Goal: Complete application form

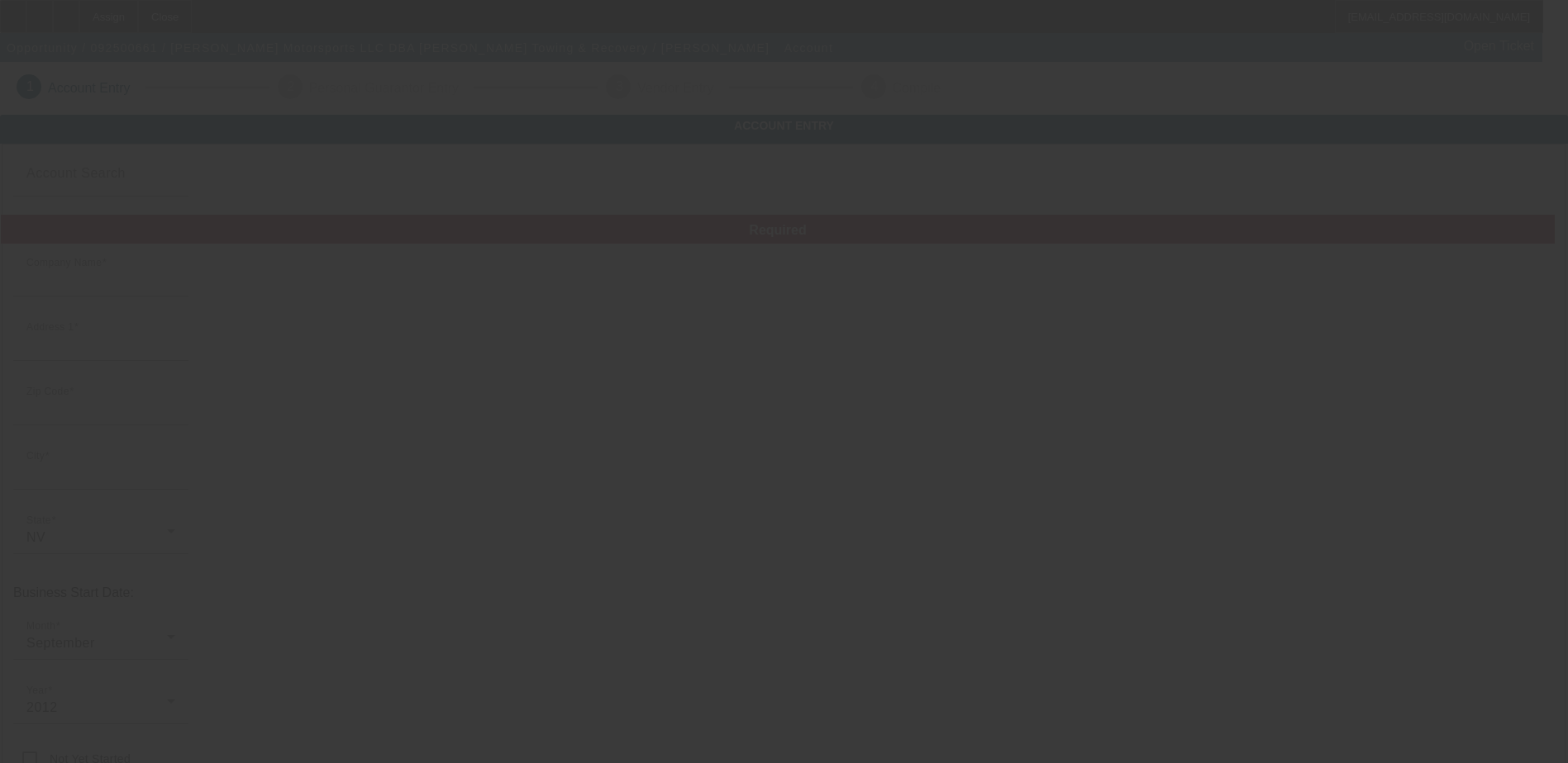
type input "[PERSON_NAME] Motorsports LLC"
type input "[STREET_ADDRESS]"
type input "89820"
type input "[GEOGRAPHIC_DATA]"
type input "[PHONE_NUMBER]"
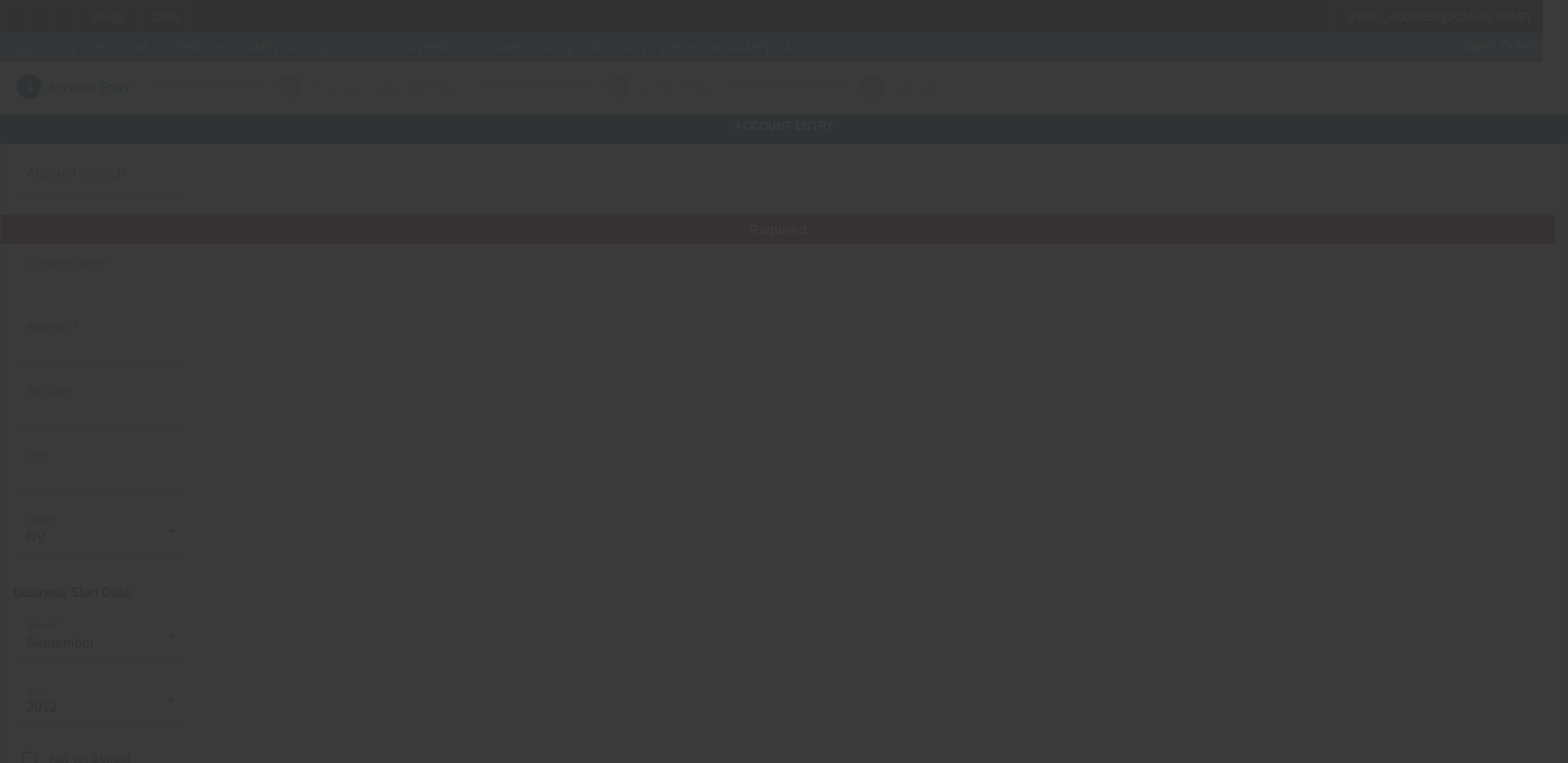
type input "[PERSON_NAME] Towing & Recovery"
type input "Unit A"
type input "[EMAIL_ADDRESS][DOMAIN_NAME]"
type input "461190433"
type input "[URL][DOMAIN_NAME]"
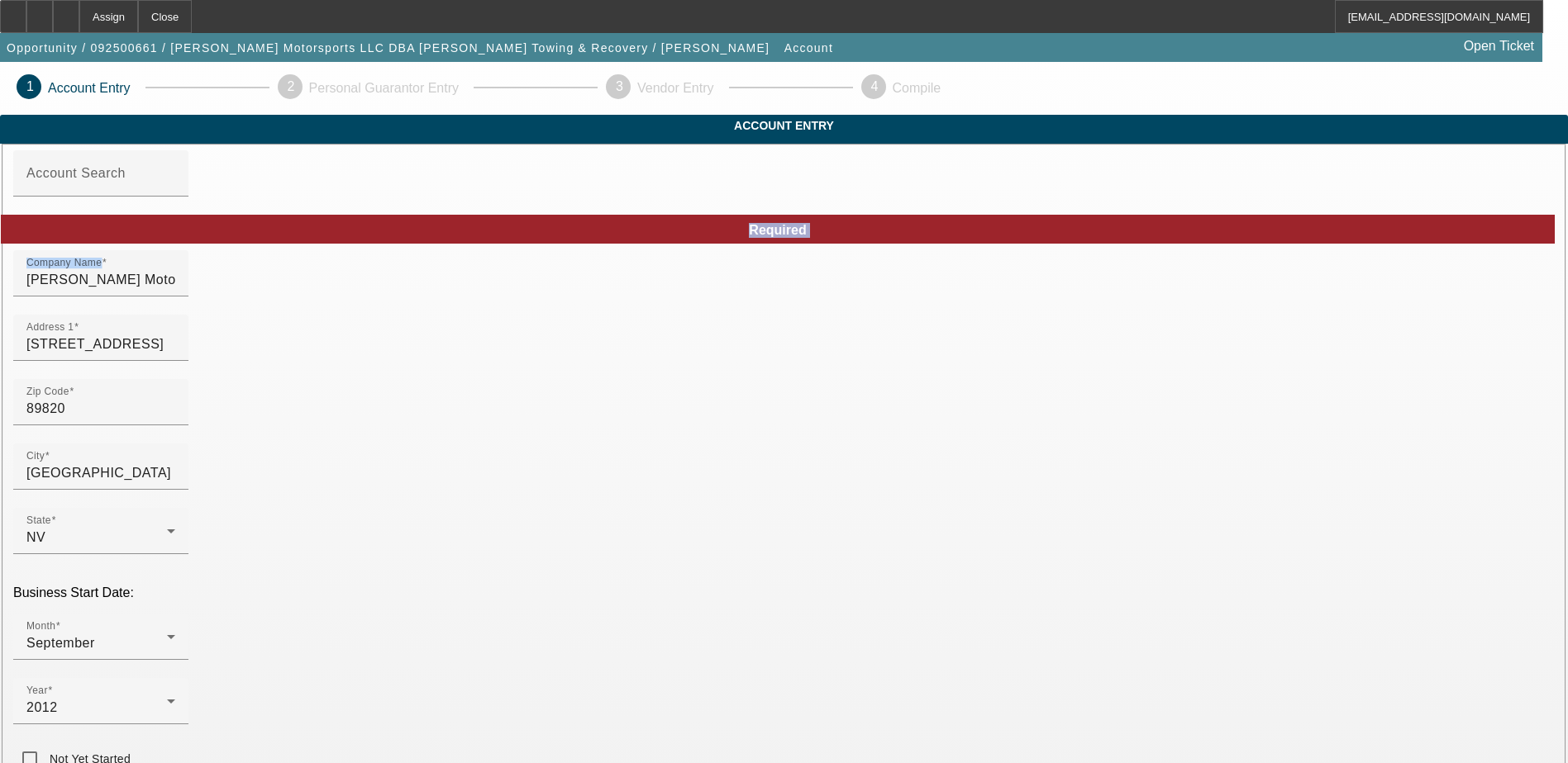
drag, startPoint x: 508, startPoint y: 297, endPoint x: -3, endPoint y: 253, distance: 512.9
click at [0, 253] on html "Assign Close [EMAIL_ADDRESS][DOMAIN_NAME] Opportunity / 092500661 / [PERSON_NAM…" at bounding box center [784, 382] width 1568 height 763
click at [175, 290] on input "[PERSON_NAME] Motorsports LLC" at bounding box center [100, 280] width 149 height 20
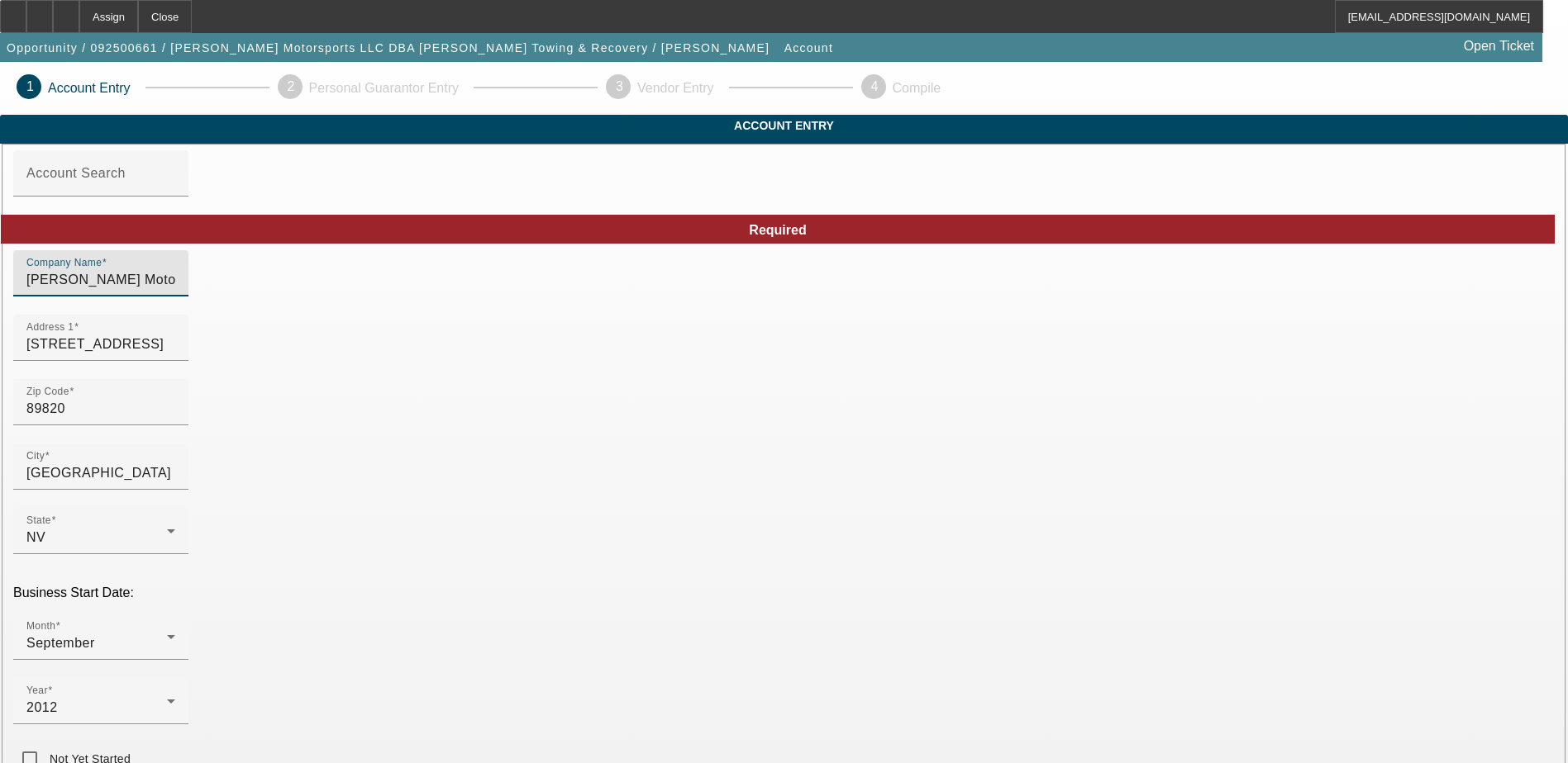
type input "[PERSON_NAME] Motors Leasing LLC"
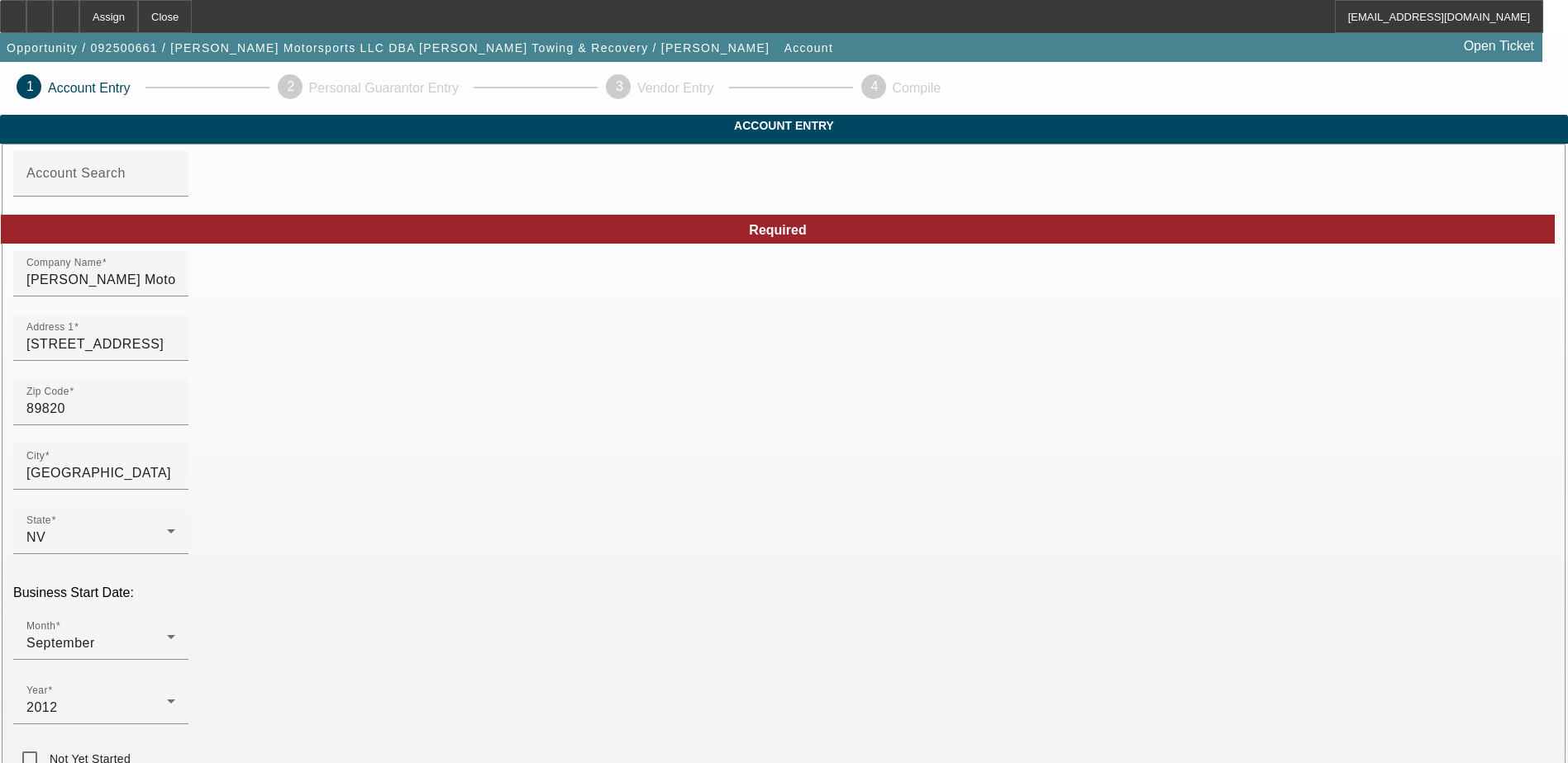
type input "U"
click at [175, 354] on input "[STREET_ADDRESS]" at bounding box center [100, 344] width 149 height 20
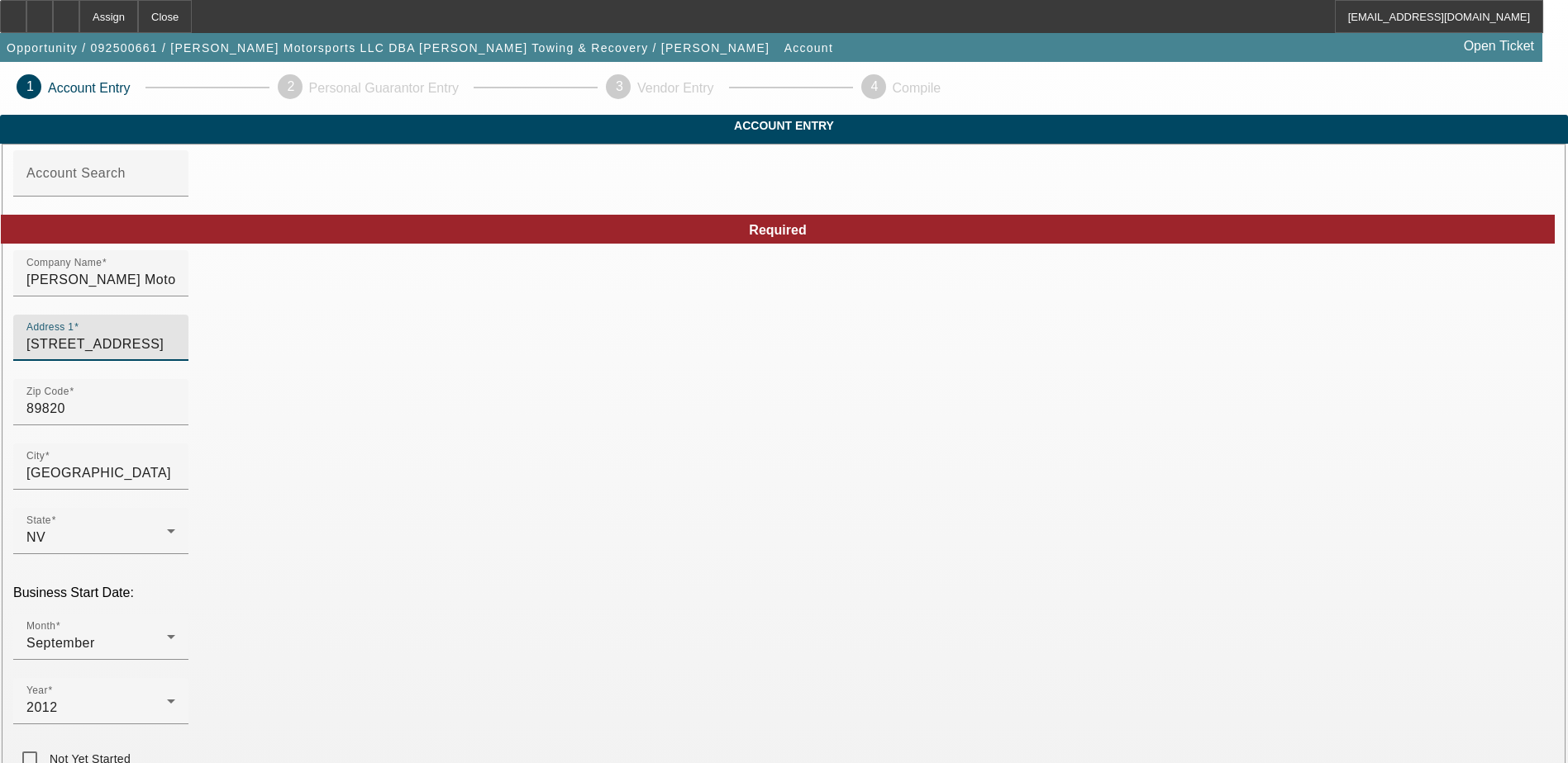
click at [175, 354] on input "[STREET_ADDRESS]" at bounding box center [100, 344] width 149 height 20
type input "[STREET_ADDRESS]"
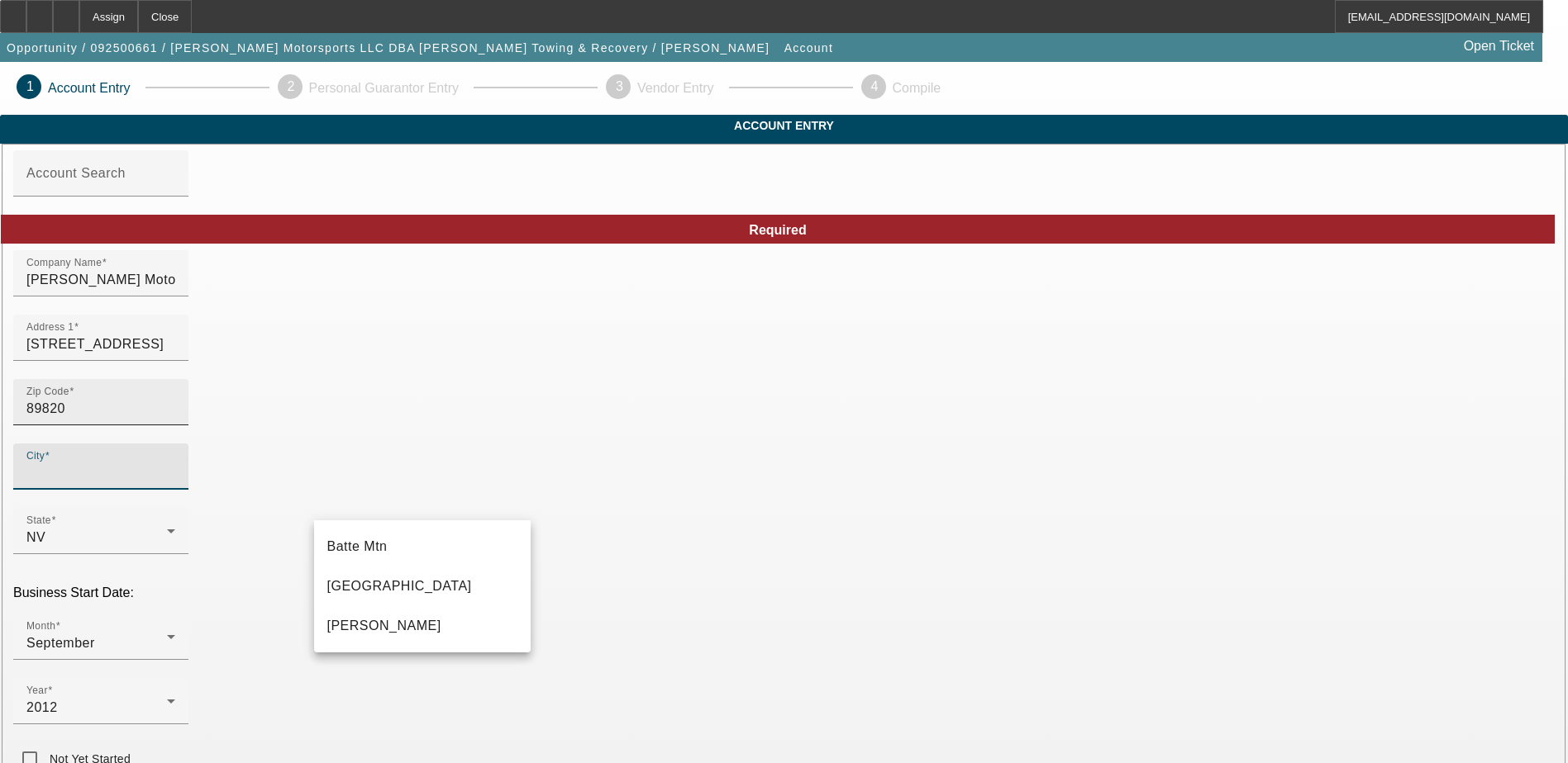
click at [175, 419] on input "89820" at bounding box center [100, 409] width 149 height 20
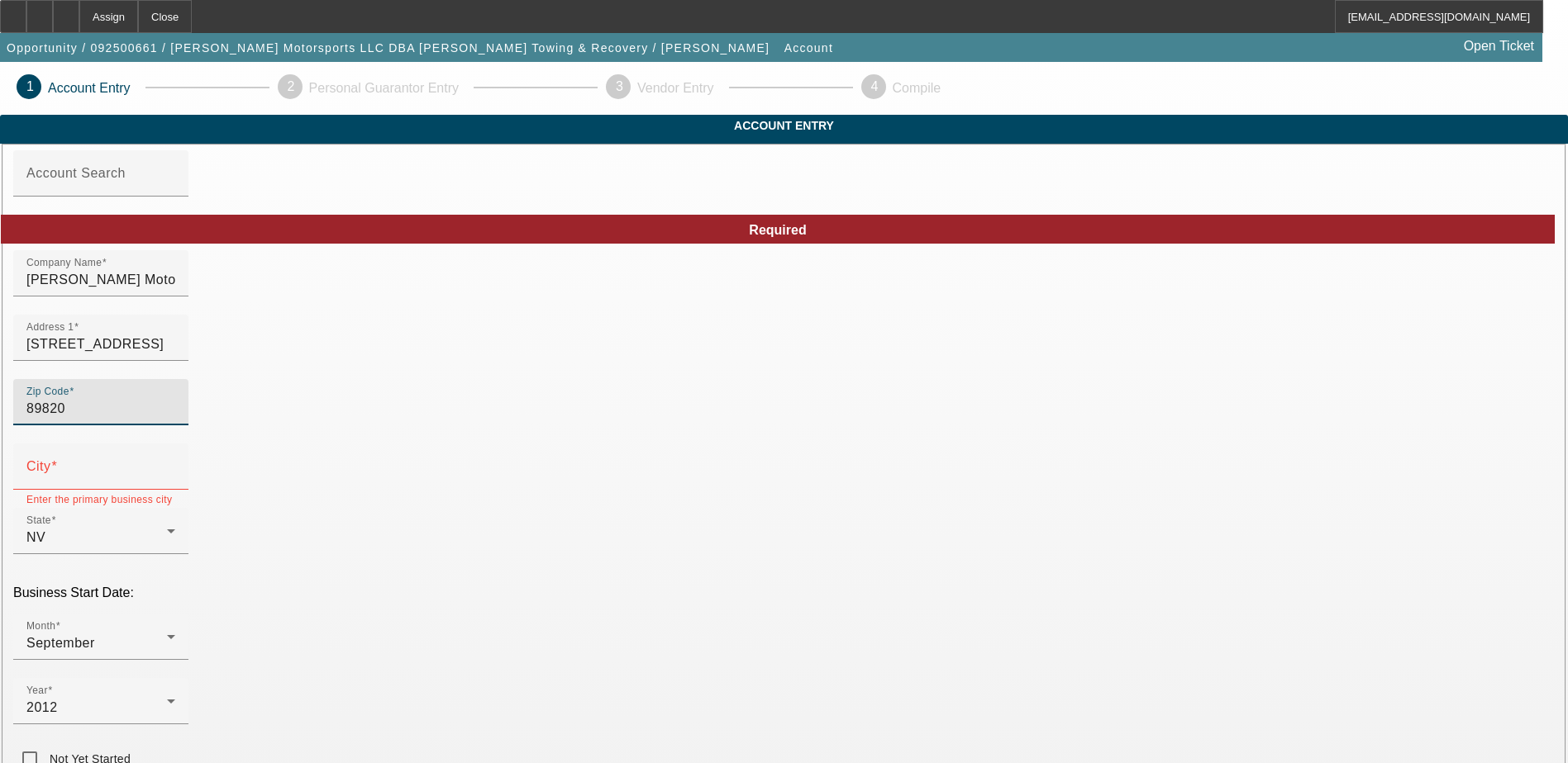
click at [175, 419] on input "89820" at bounding box center [100, 409] width 149 height 20
type input "59901"
type input "Flathead"
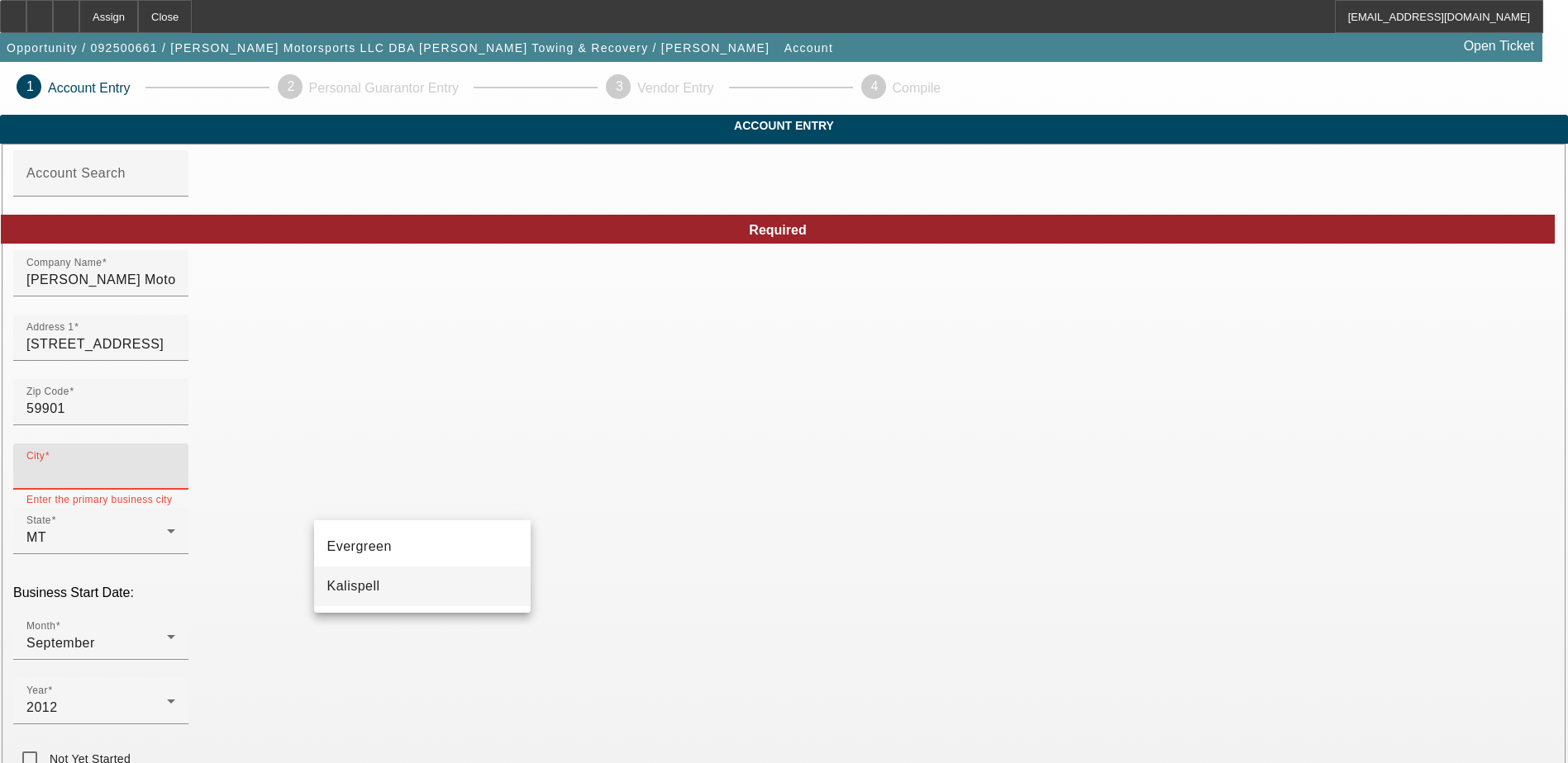
click at [404, 587] on mat-option "Kalispell" at bounding box center [422, 586] width 216 height 40
type input "Kalispell"
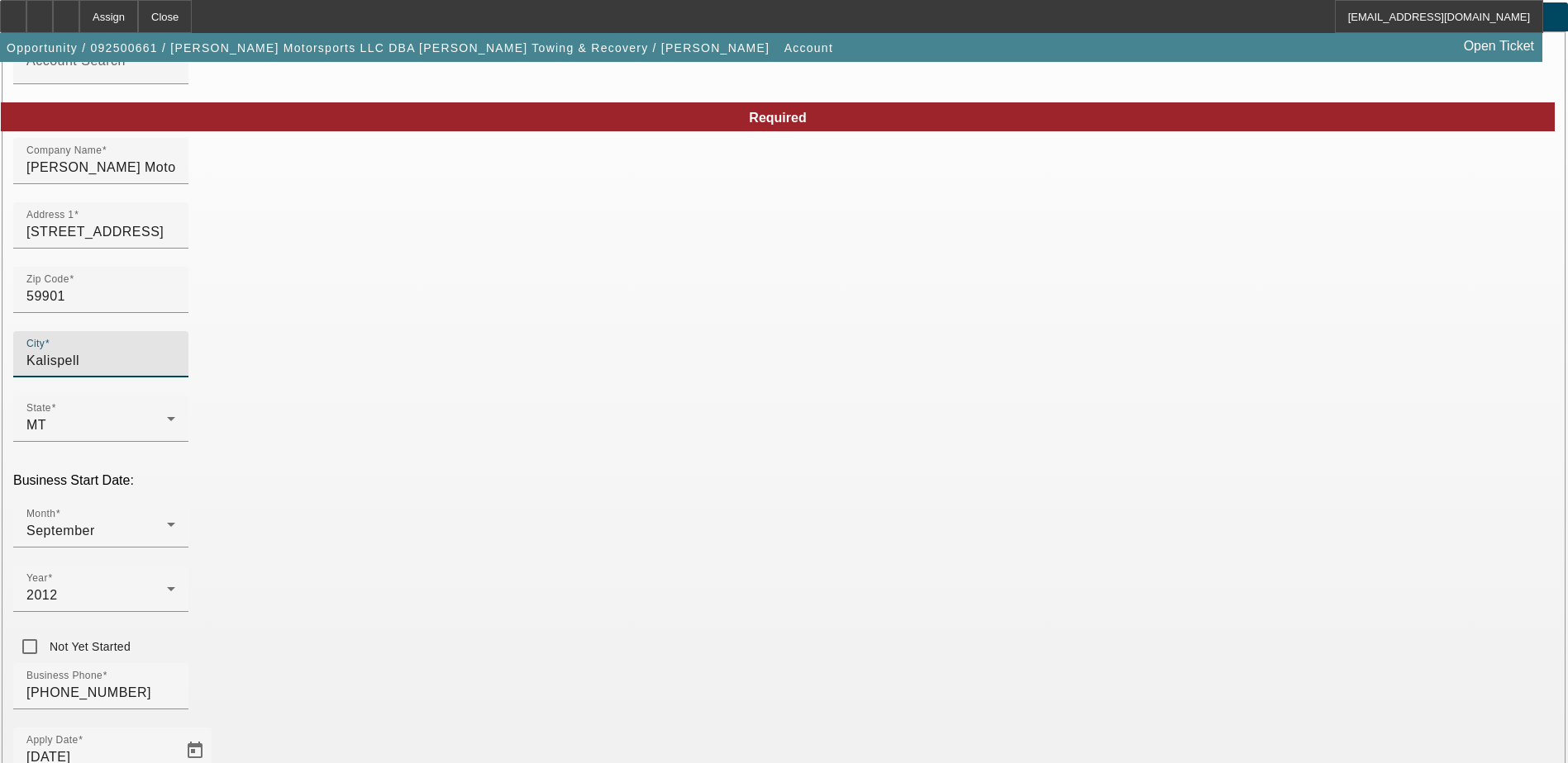
scroll to position [83, 0]
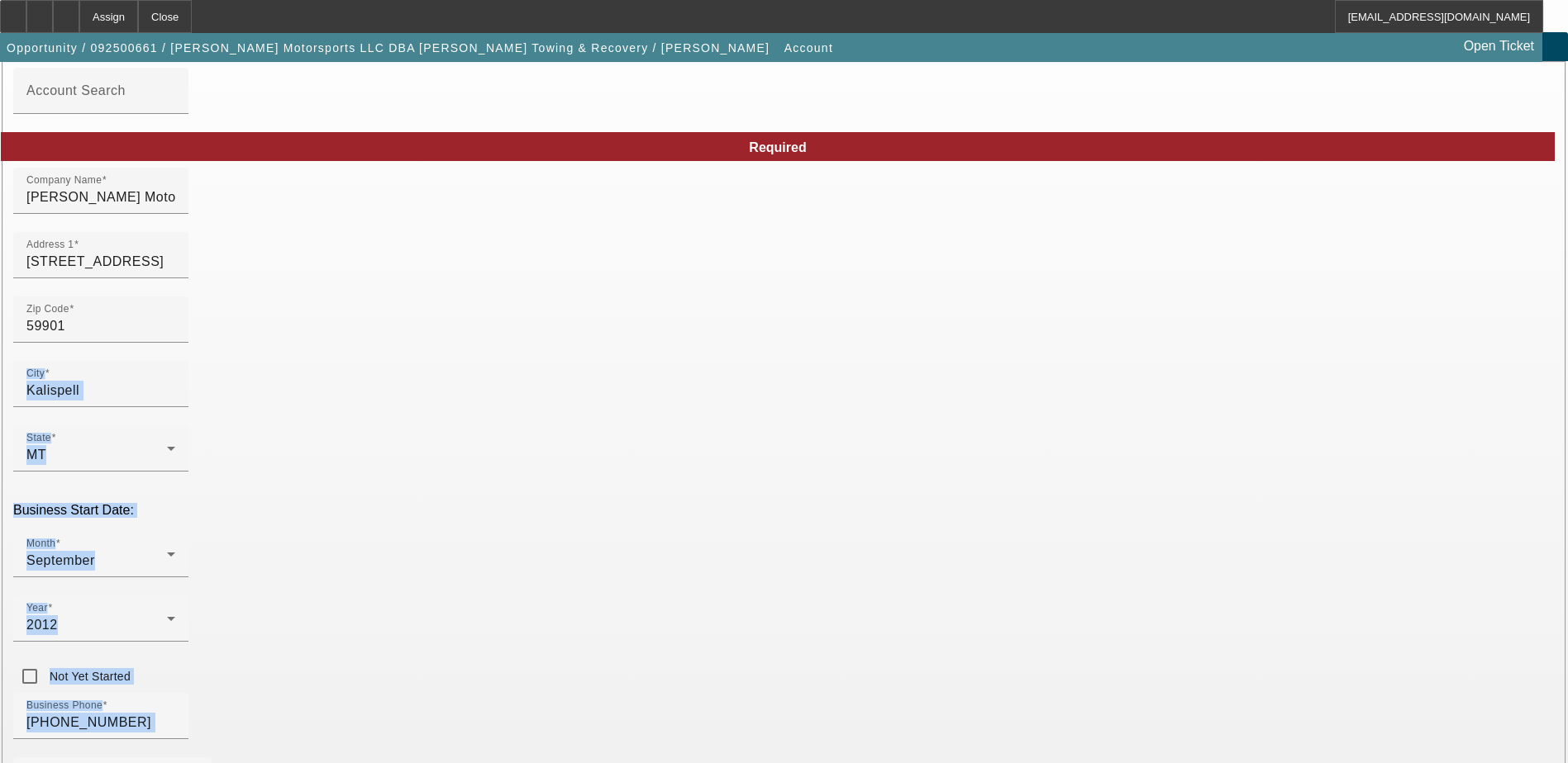
drag, startPoint x: 1008, startPoint y: 357, endPoint x: 736, endPoint y: 380, distance: 273.0
drag, startPoint x: 736, startPoint y: 380, endPoint x: 930, endPoint y: 364, distance: 194.7
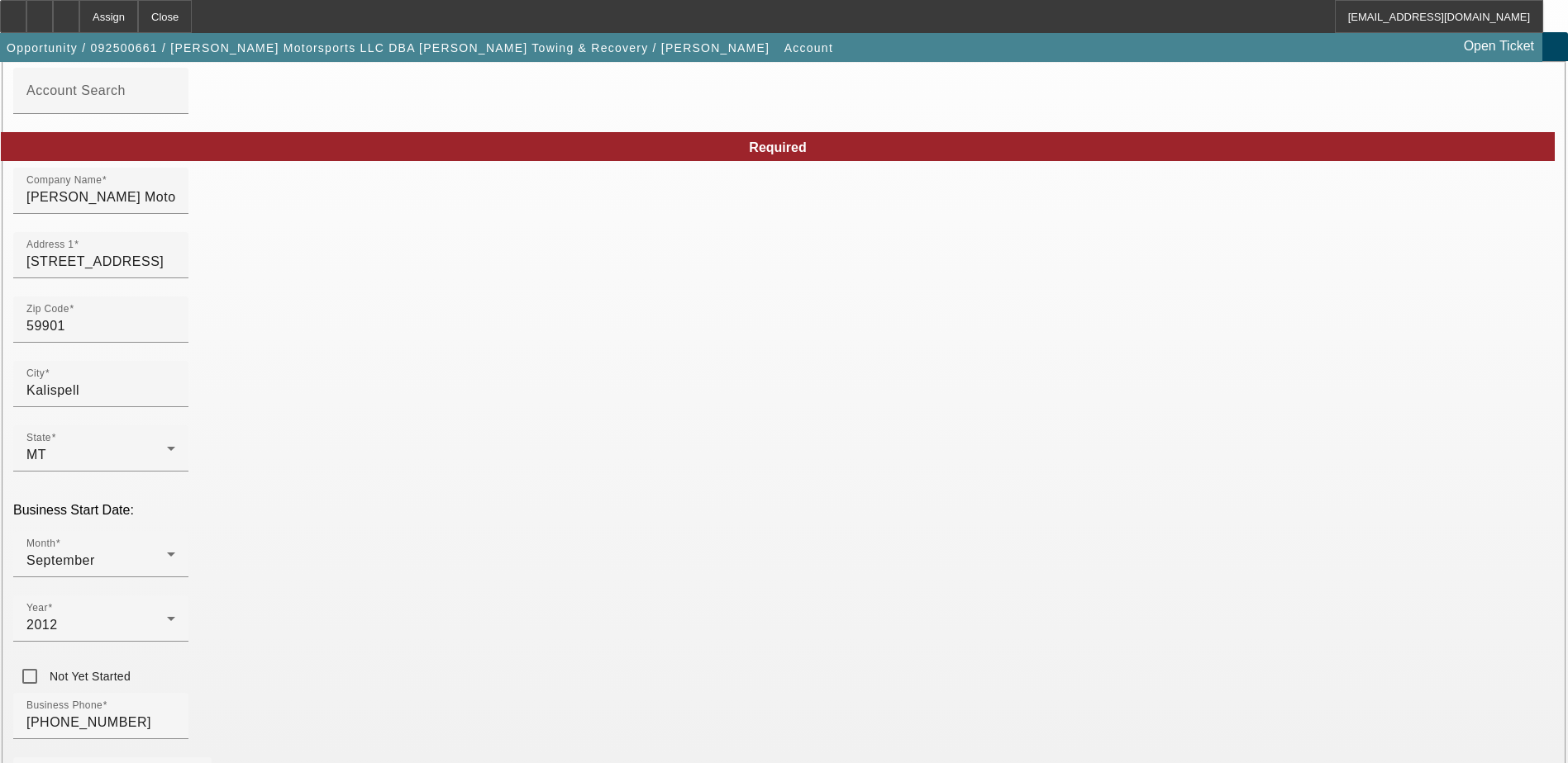
drag, startPoint x: 876, startPoint y: 418, endPoint x: 818, endPoint y: 420, distance: 58.0
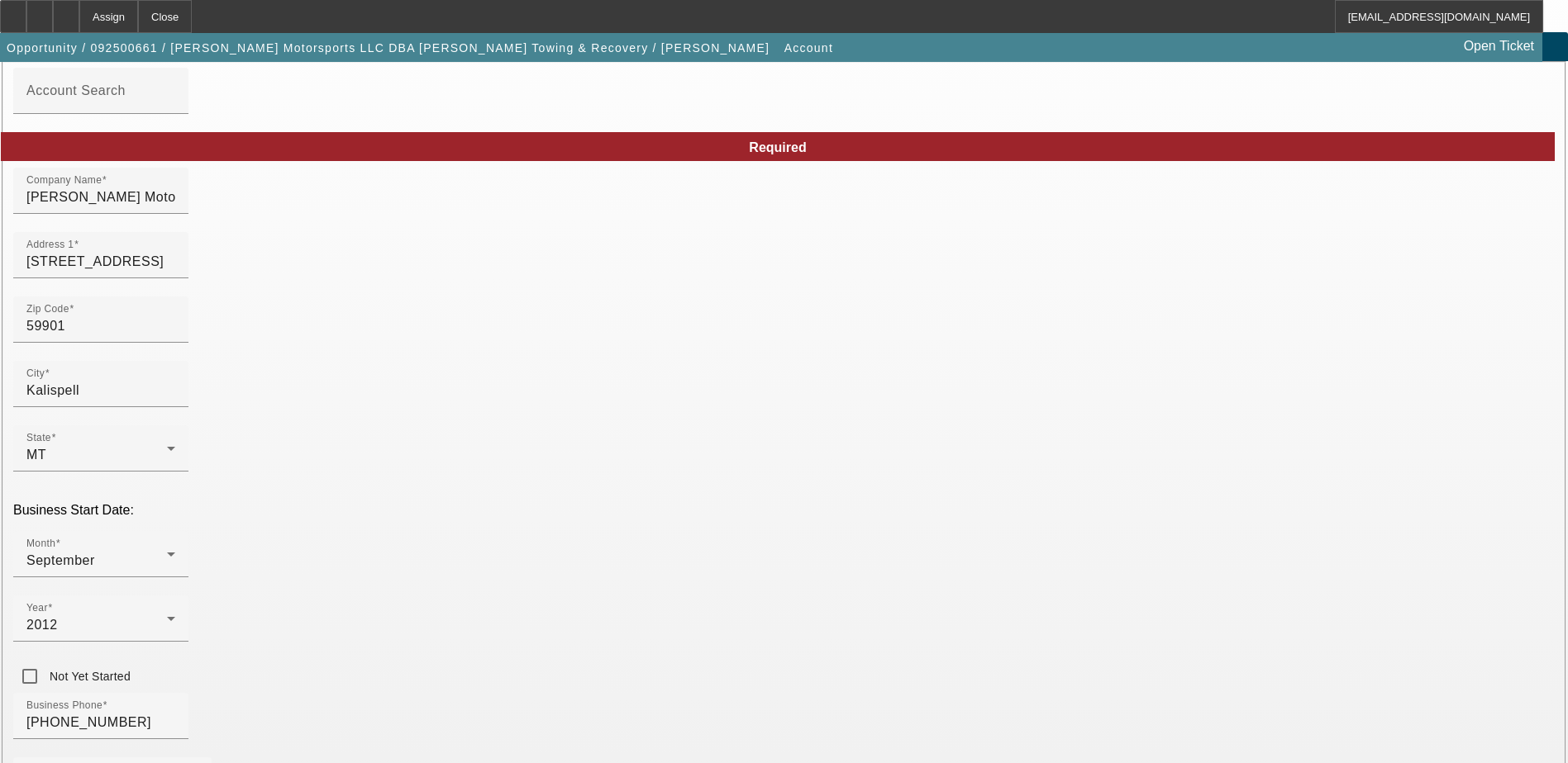
type input "F"
click at [175, 551] on div "September" at bounding box center [100, 561] width 149 height 20
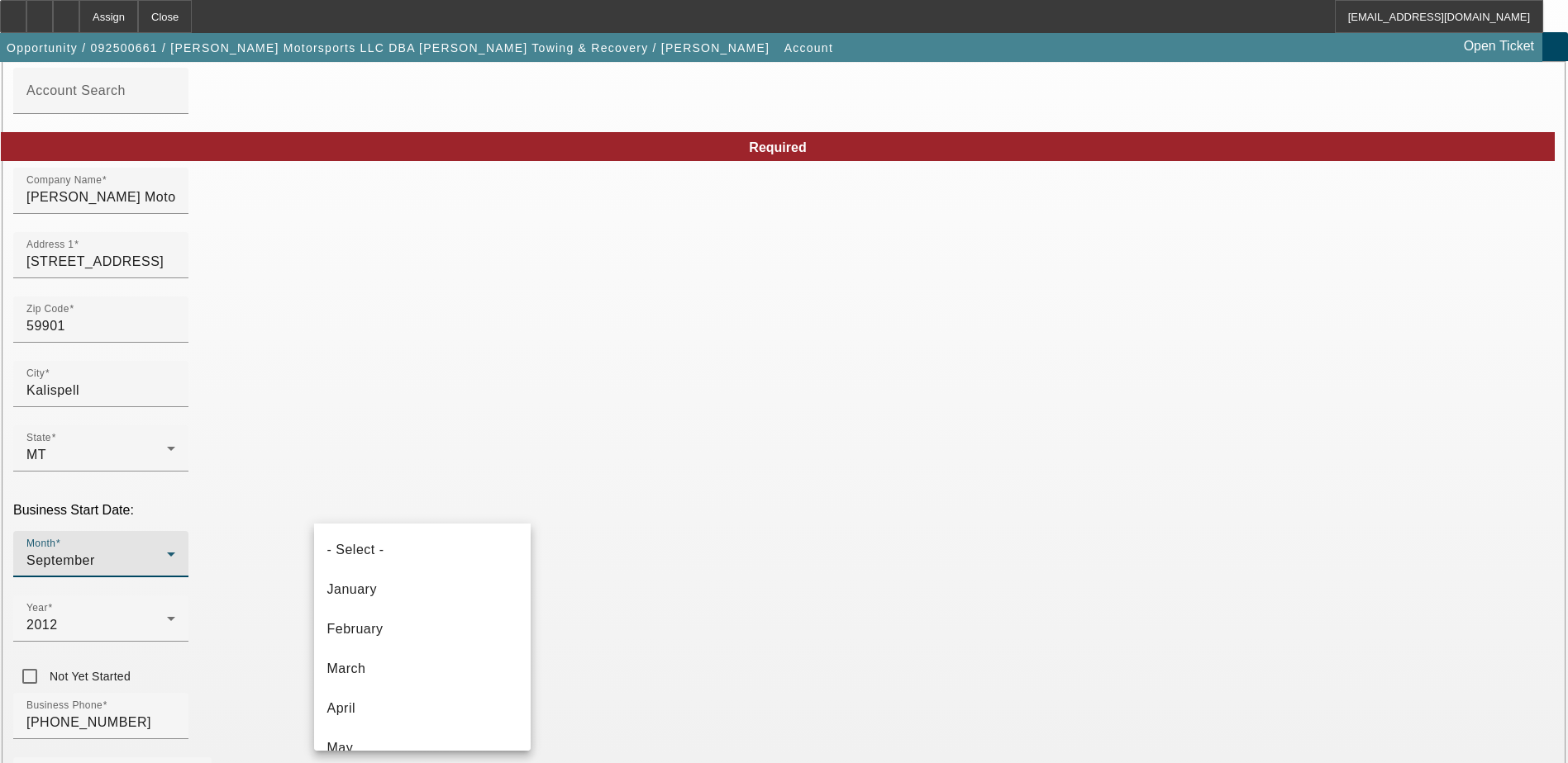
scroll to position [176, 0]
click at [404, 530] on mat-option "April" at bounding box center [422, 532] width 216 height 40
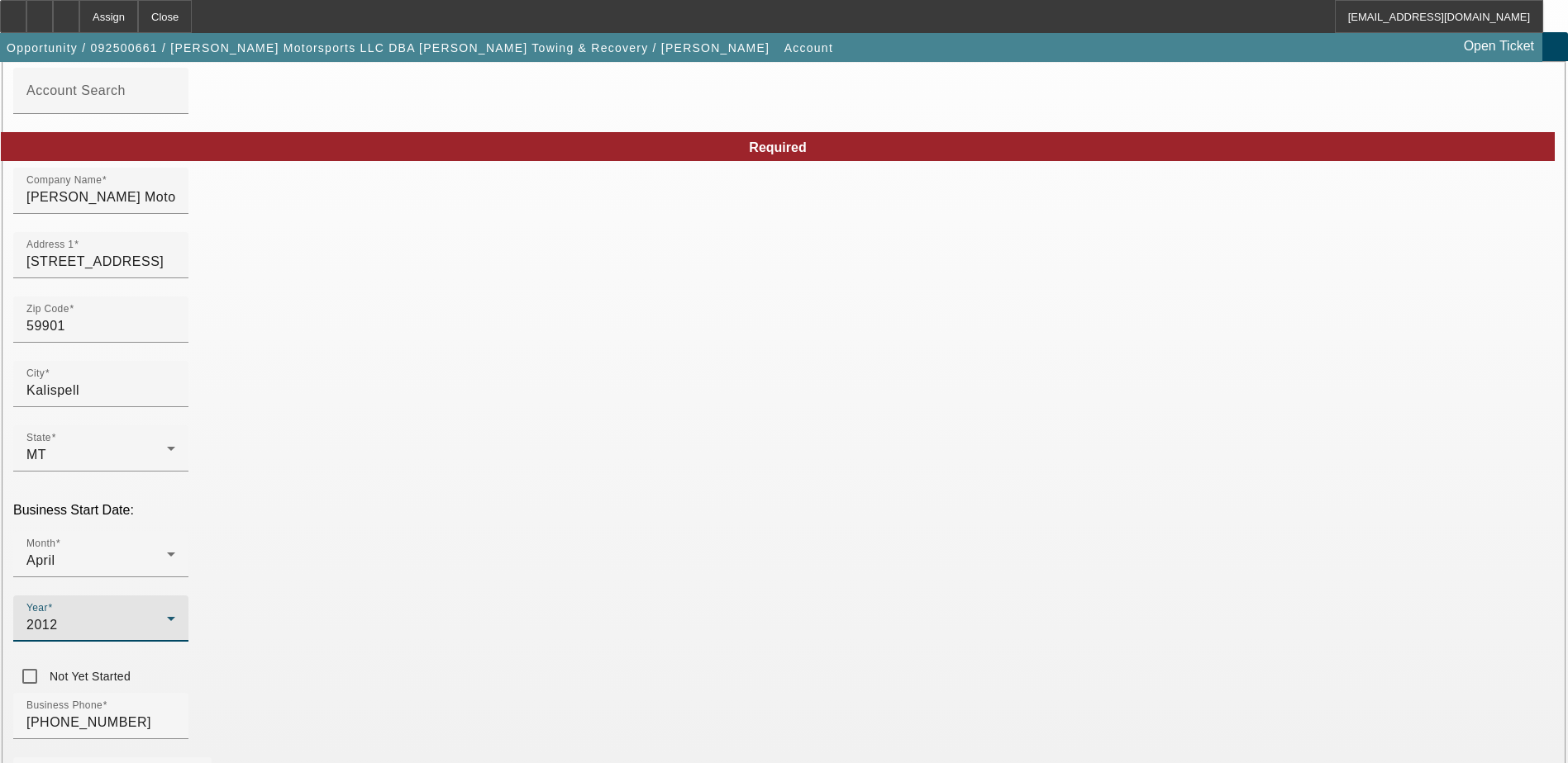
click at [175, 615] on div "2012" at bounding box center [100, 625] width 149 height 20
click at [609, 608] on mat-option "2019" at bounding box center [603, 618] width 96 height 40
click at [654, 693] on div "Business Phone [PHONE_NUMBER]" at bounding box center [784, 725] width 1541 height 65
drag, startPoint x: 482, startPoint y: 563, endPoint x: 205, endPoint y: 555, distance: 277.1
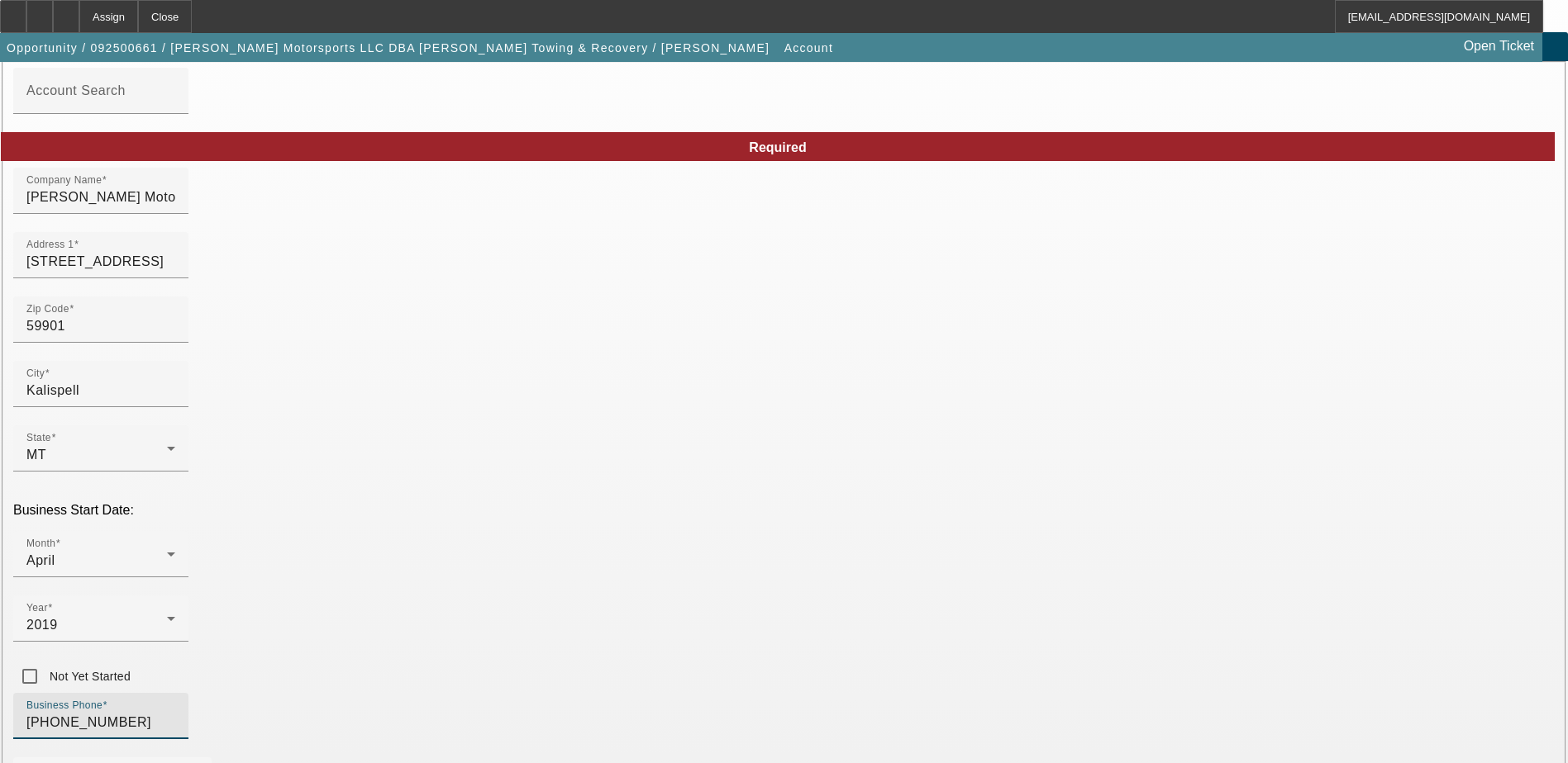
type input "[PHONE_NUMBER]"
click at [620, 693] on div "Business Phone [PHONE_NUMBER]" at bounding box center [784, 725] width 1541 height 65
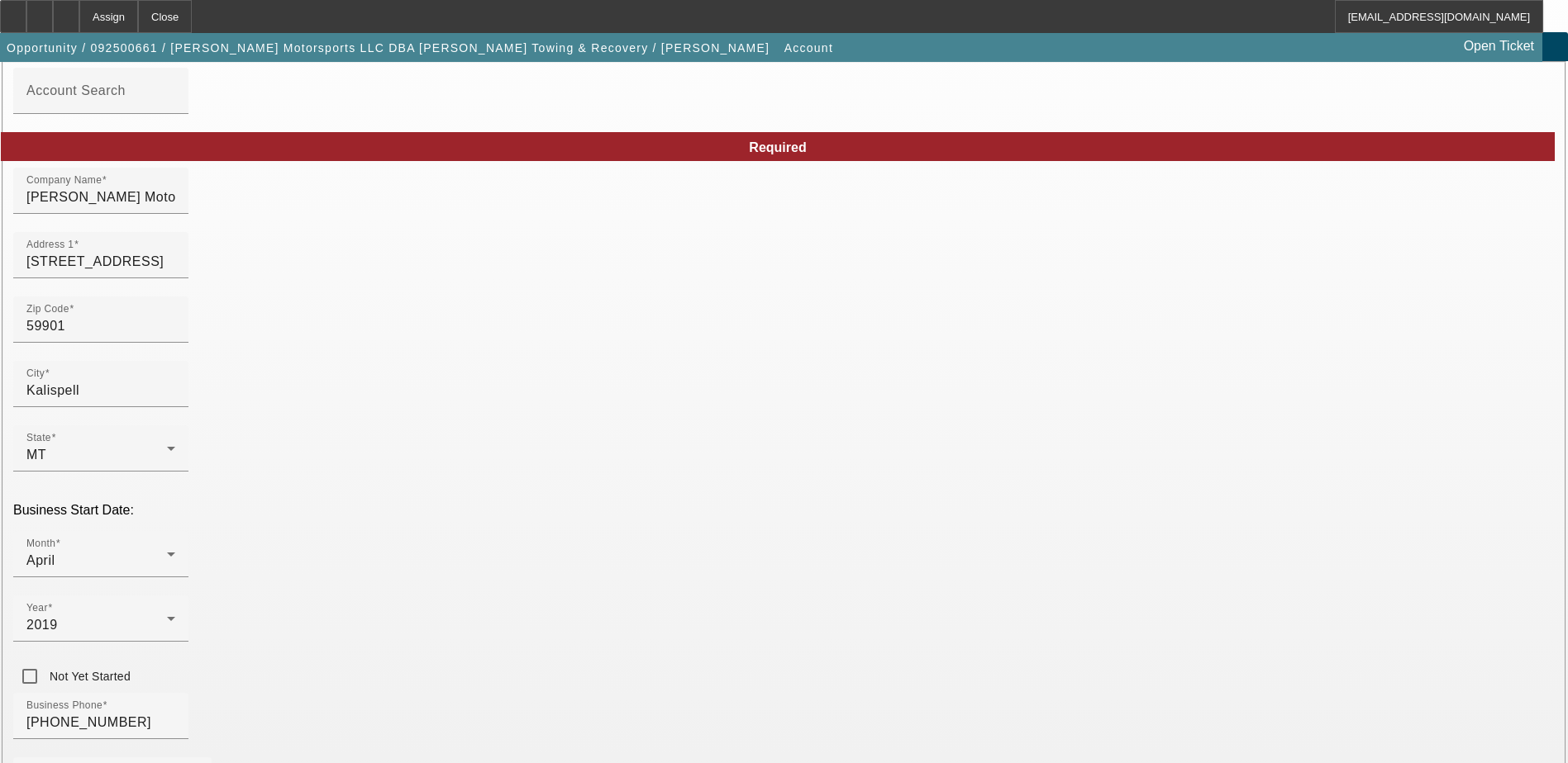
type input "-"
type input "0"
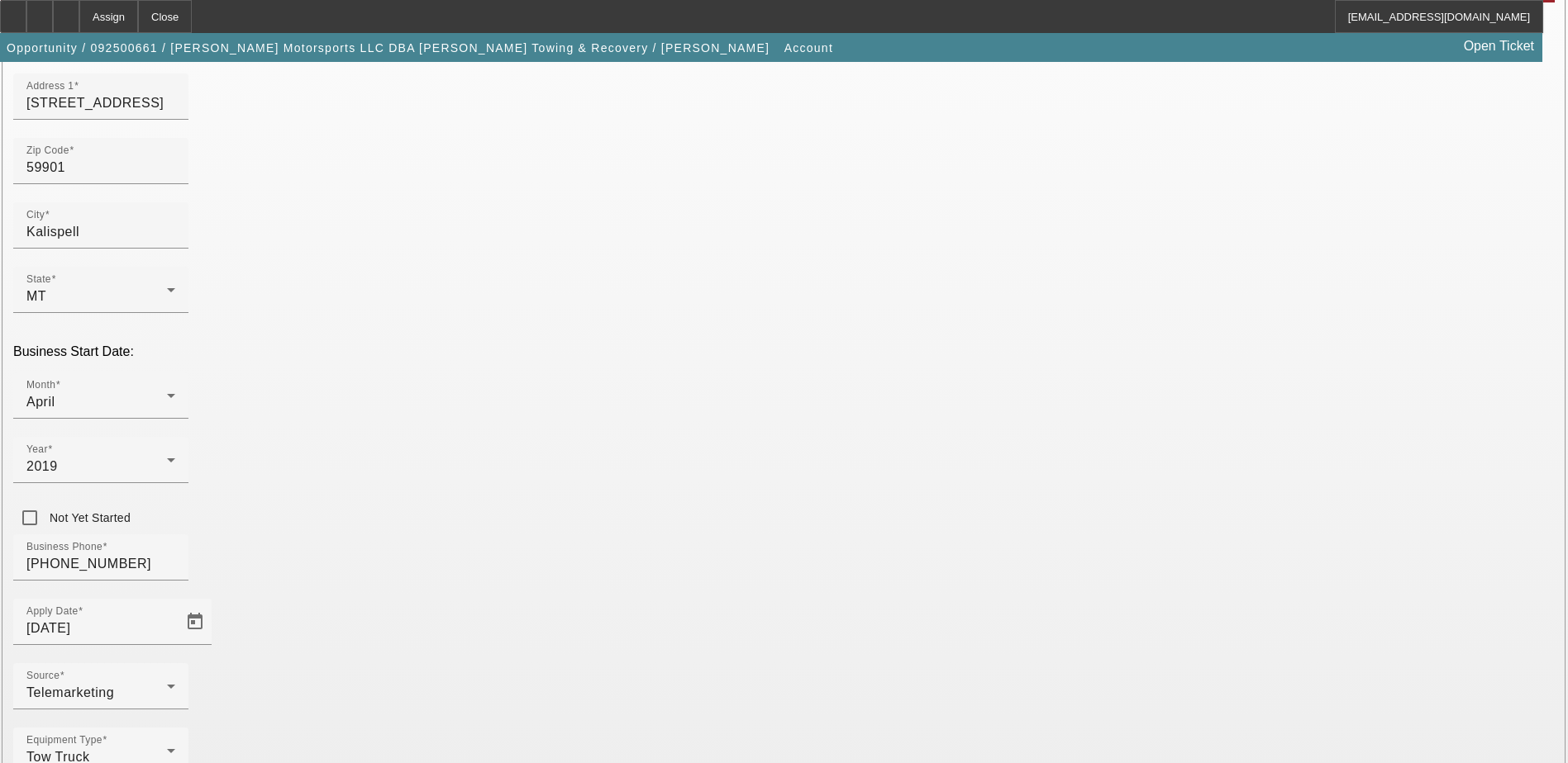
scroll to position [248, 0]
click at [175, 721] on div "Equipment Type Tow Truck" at bounding box center [100, 745] width 149 height 46
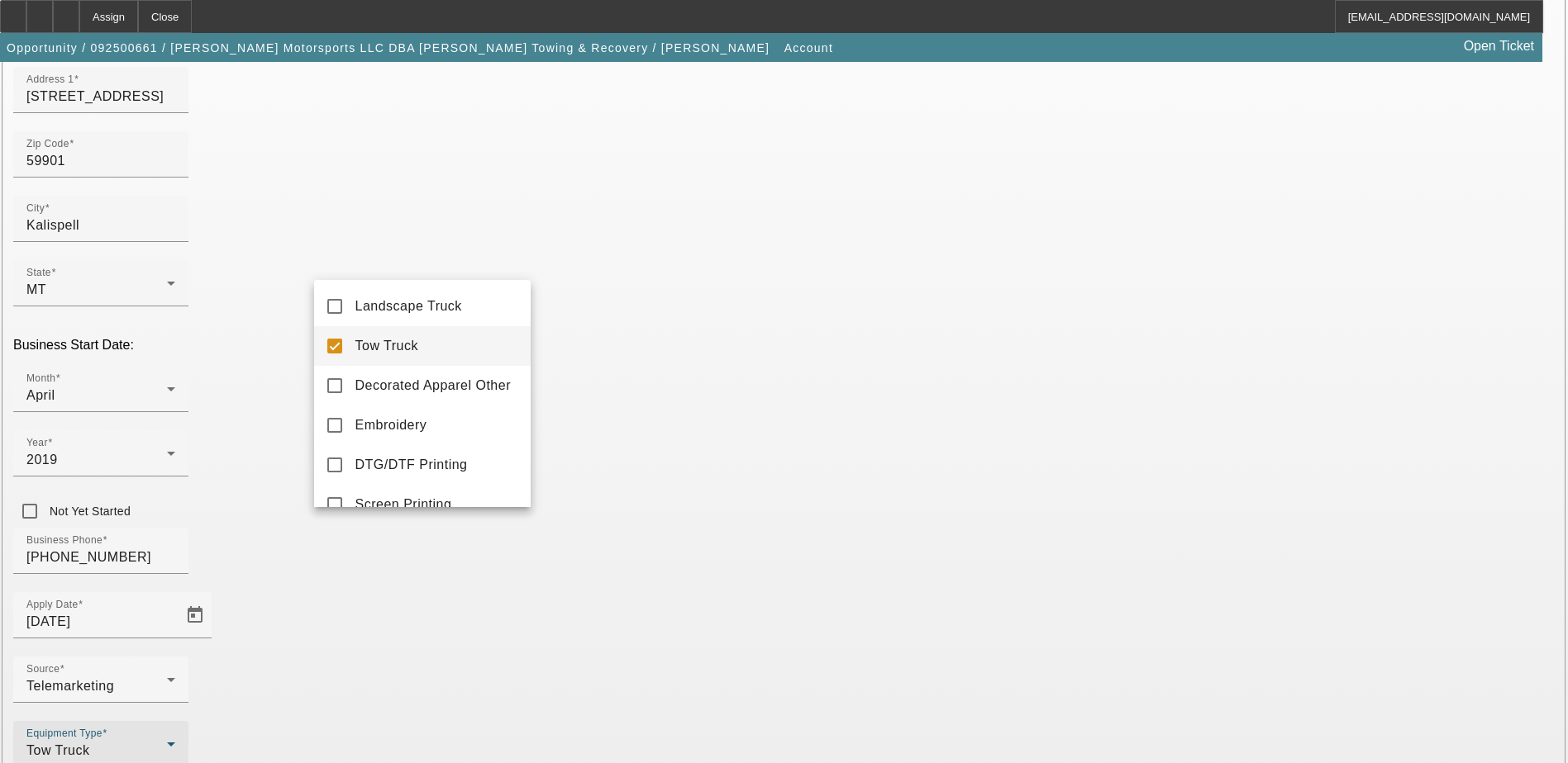
click at [594, 573] on div at bounding box center [784, 382] width 1568 height 763
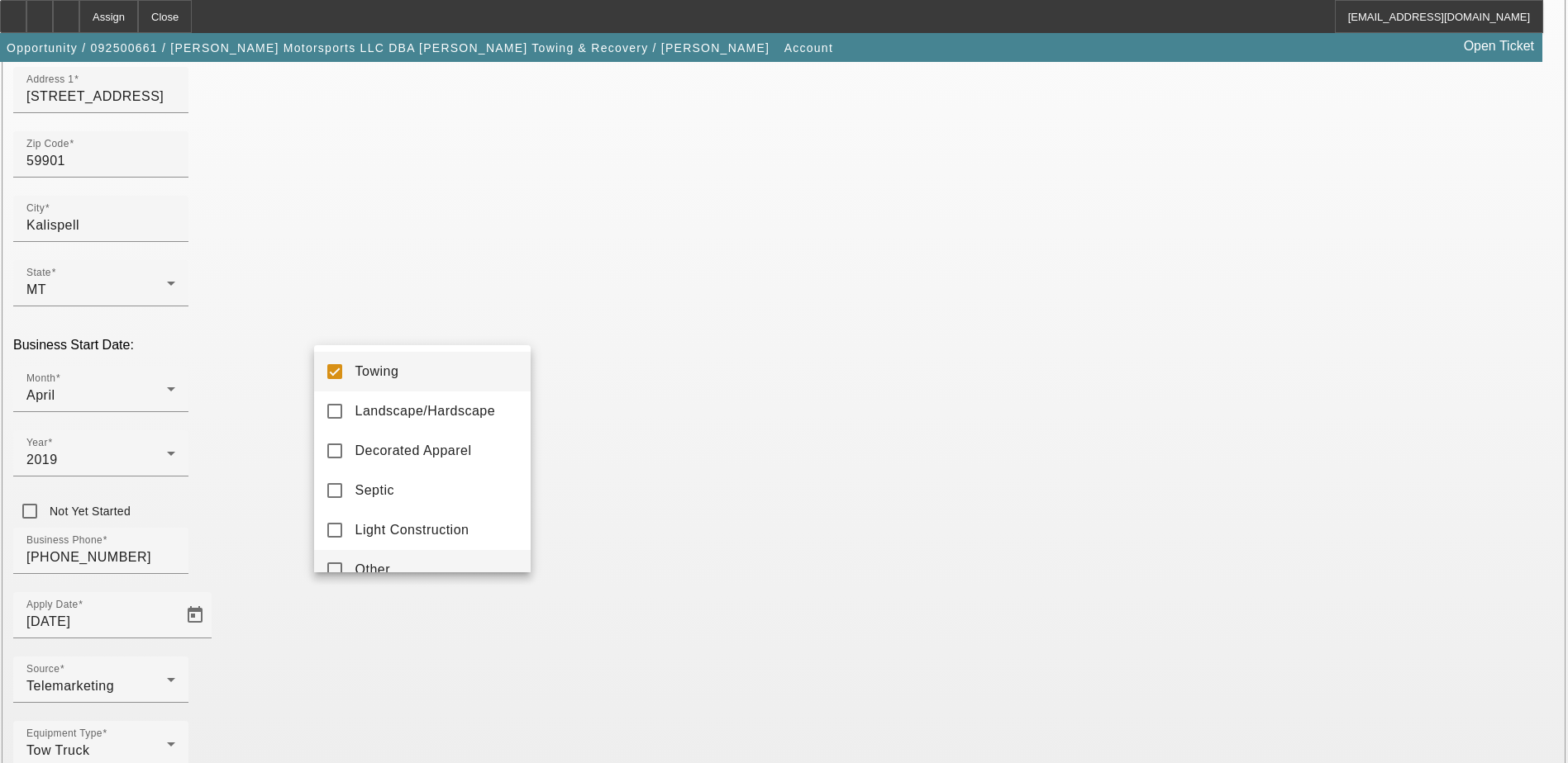
click at [398, 556] on mat-option "Other" at bounding box center [422, 570] width 216 height 40
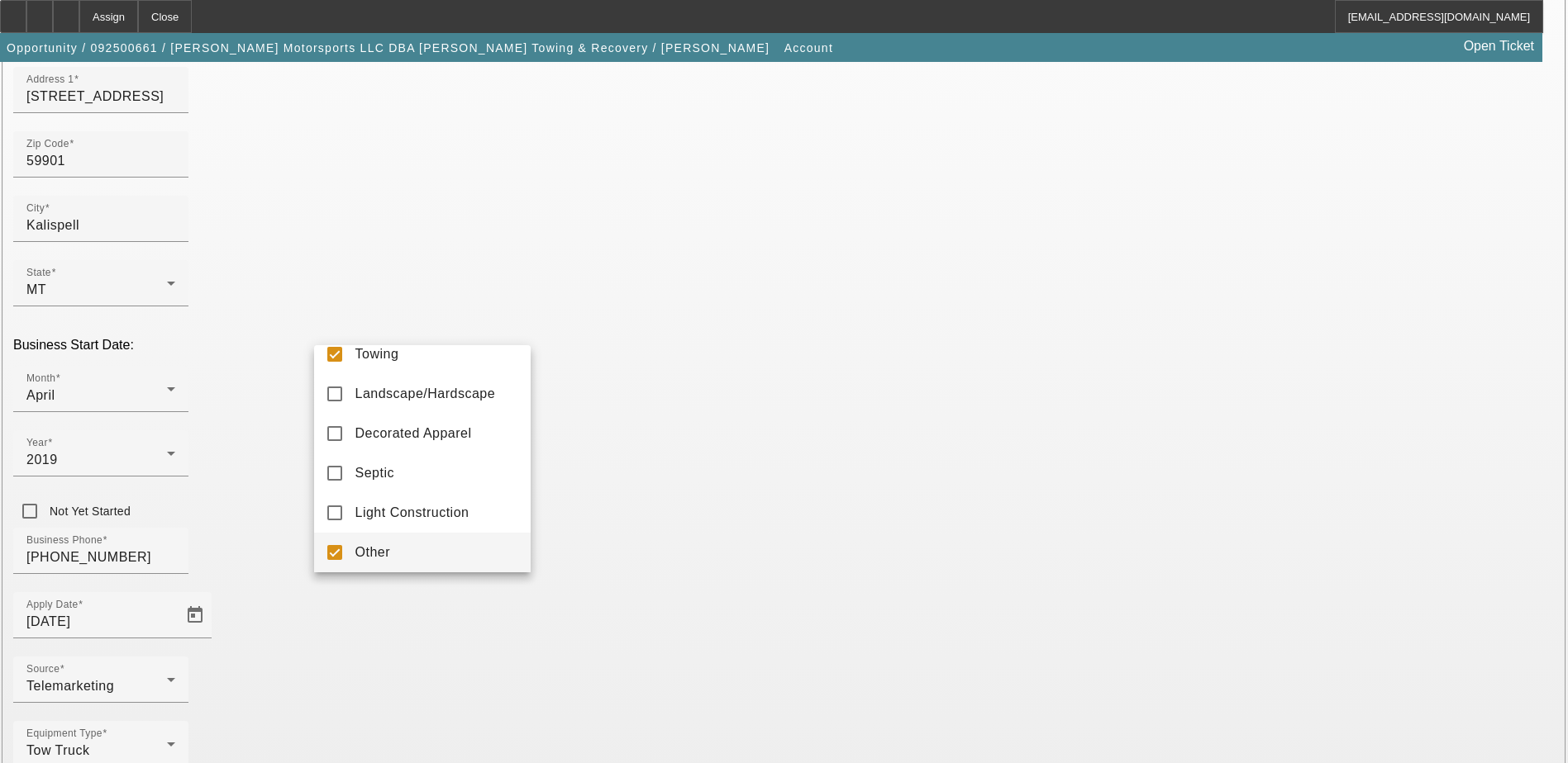
click at [688, 606] on div at bounding box center [784, 382] width 1568 height 763
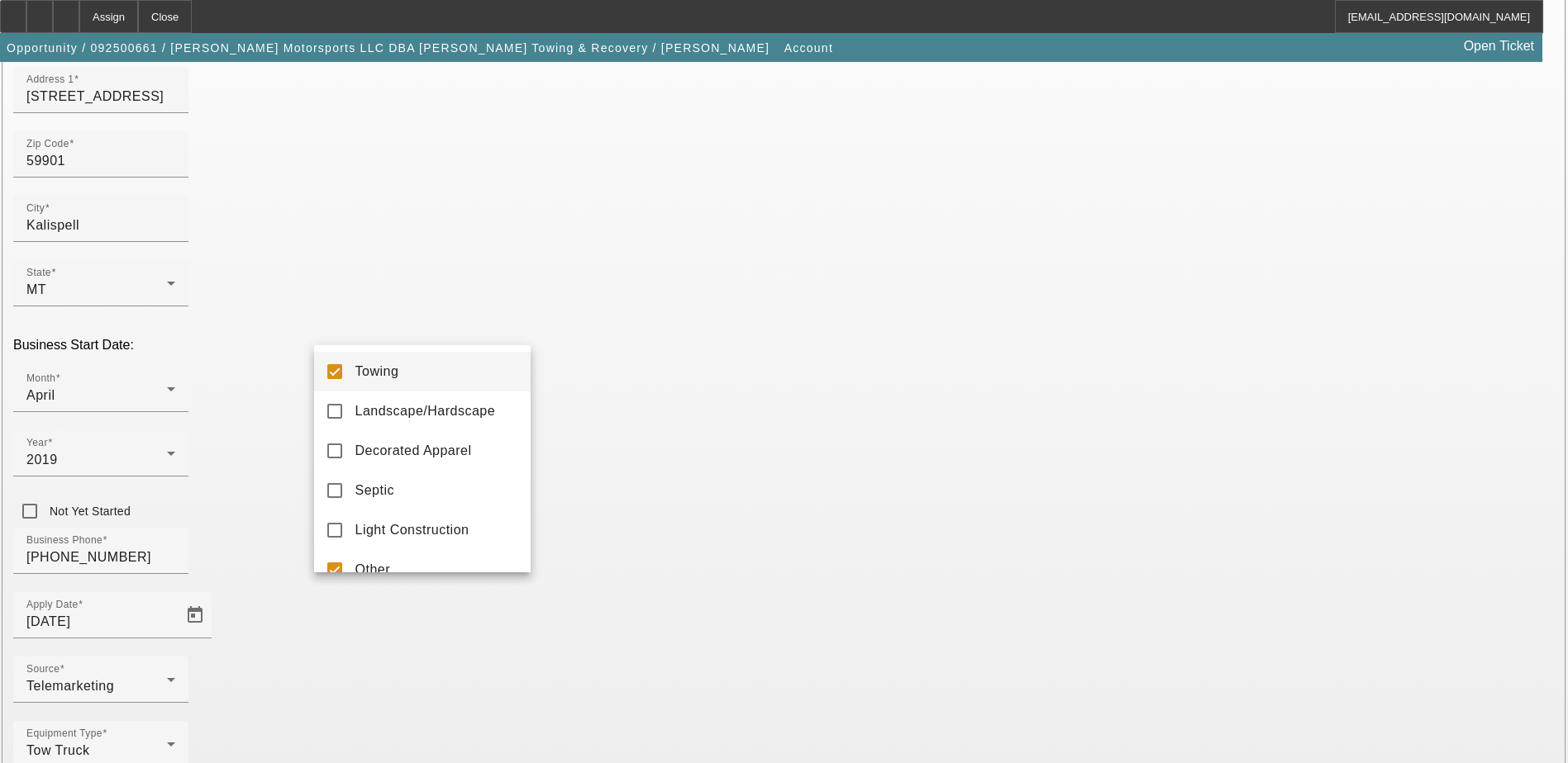
click at [375, 382] on mat-option "Towing" at bounding box center [422, 371] width 216 height 40
click at [706, 574] on div at bounding box center [784, 382] width 1568 height 763
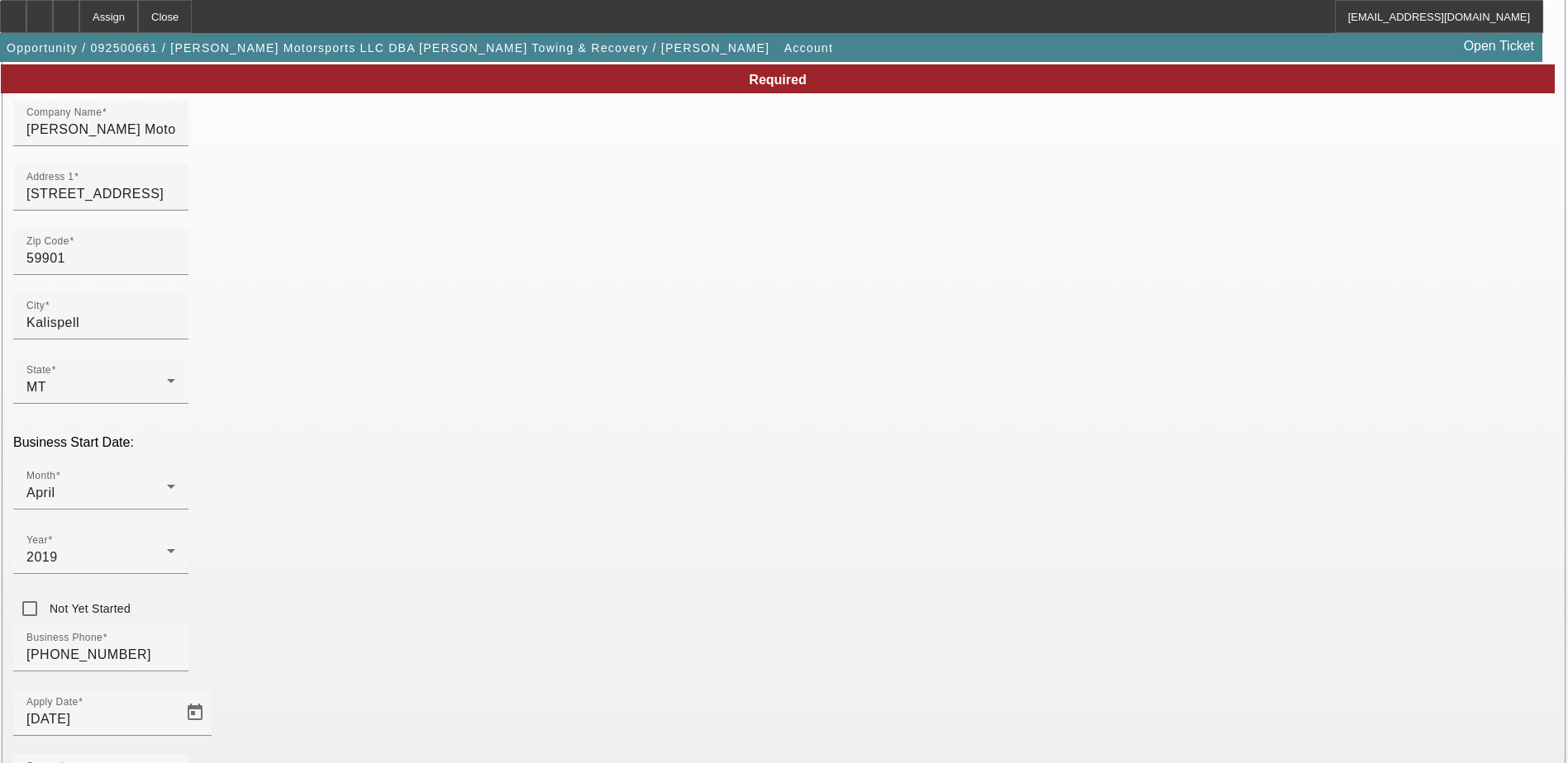
scroll to position [279, 0]
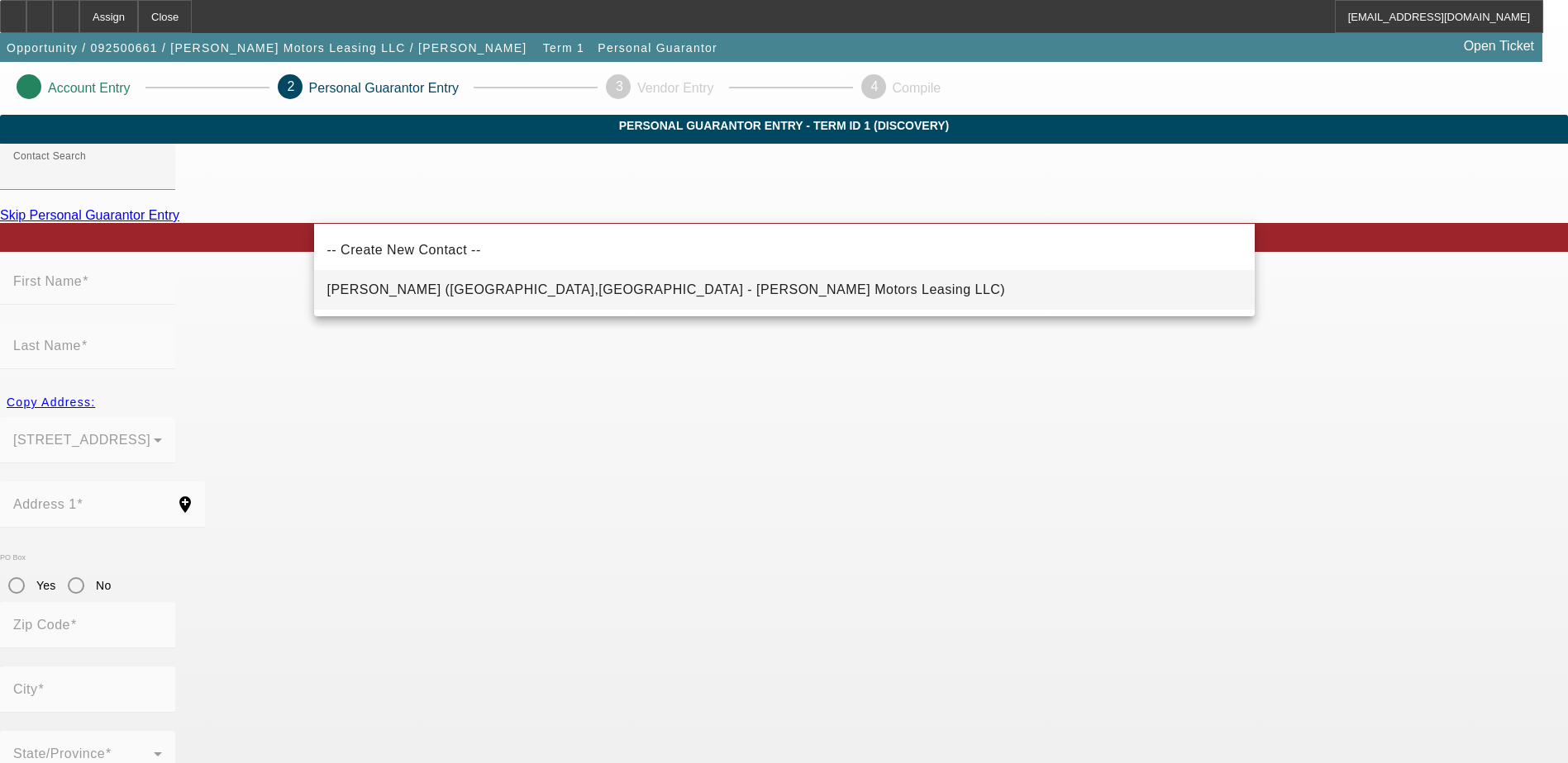
click at [623, 287] on span "[PERSON_NAME] ([GEOGRAPHIC_DATA],[GEOGRAPHIC_DATA] - [PERSON_NAME] Motors Leasi…" at bounding box center [667, 290] width 678 height 14
type input "[PERSON_NAME] ([GEOGRAPHIC_DATA],[GEOGRAPHIC_DATA] - [PERSON_NAME] Motors Leasi…"
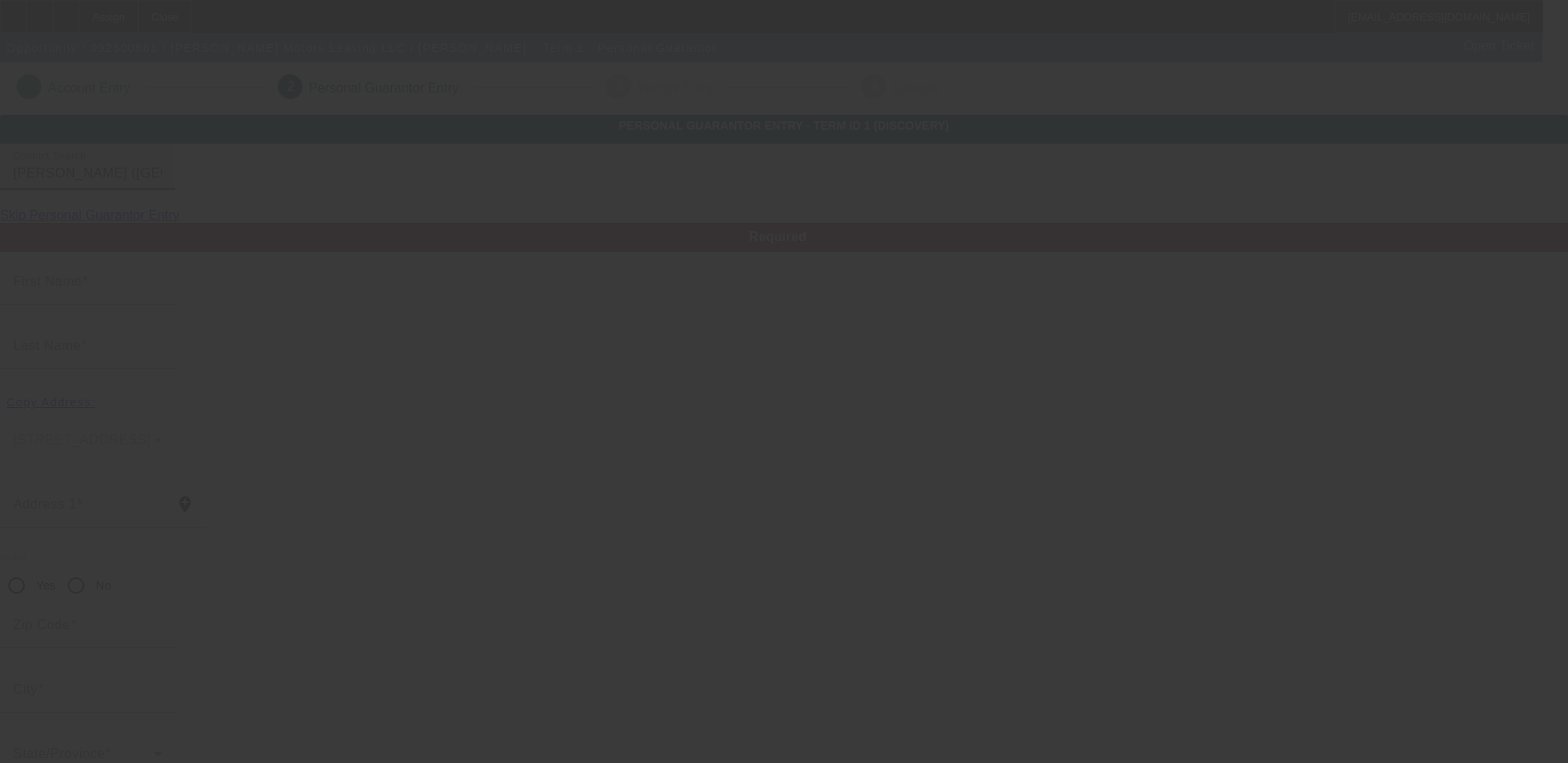
type input "[PERSON_NAME]"
type input "[STREET_ADDRESS][PERSON_NAME]"
radio input "true"
type input "89820"
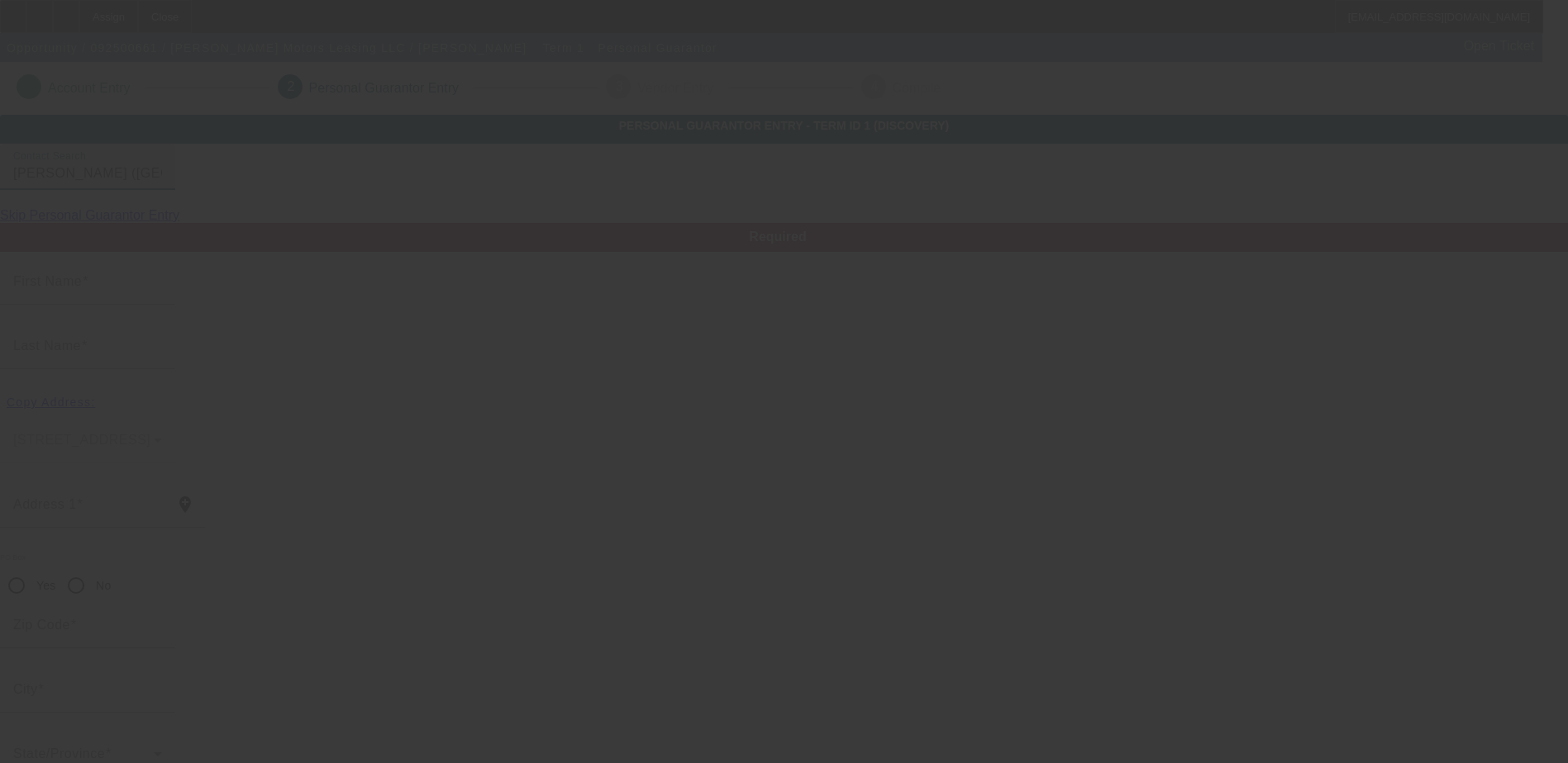
type input "[GEOGRAPHIC_DATA]"
type input "[PHONE_NUMBER]"
type input "100"
type input "504-04-3719"
type input "[EMAIL_ADDRESS][DOMAIN_NAME]"
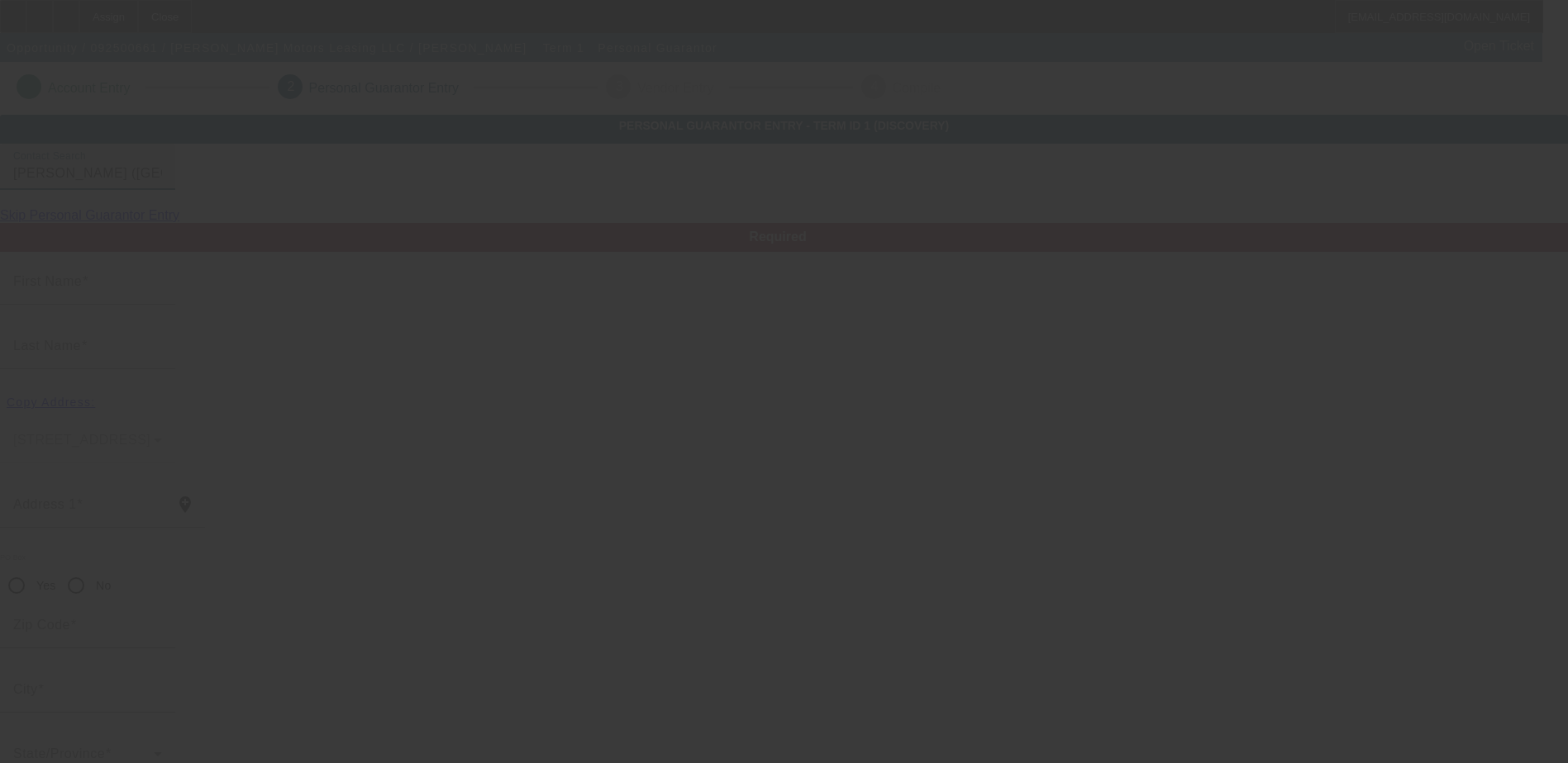
type input "[PHONE_NUMBER]"
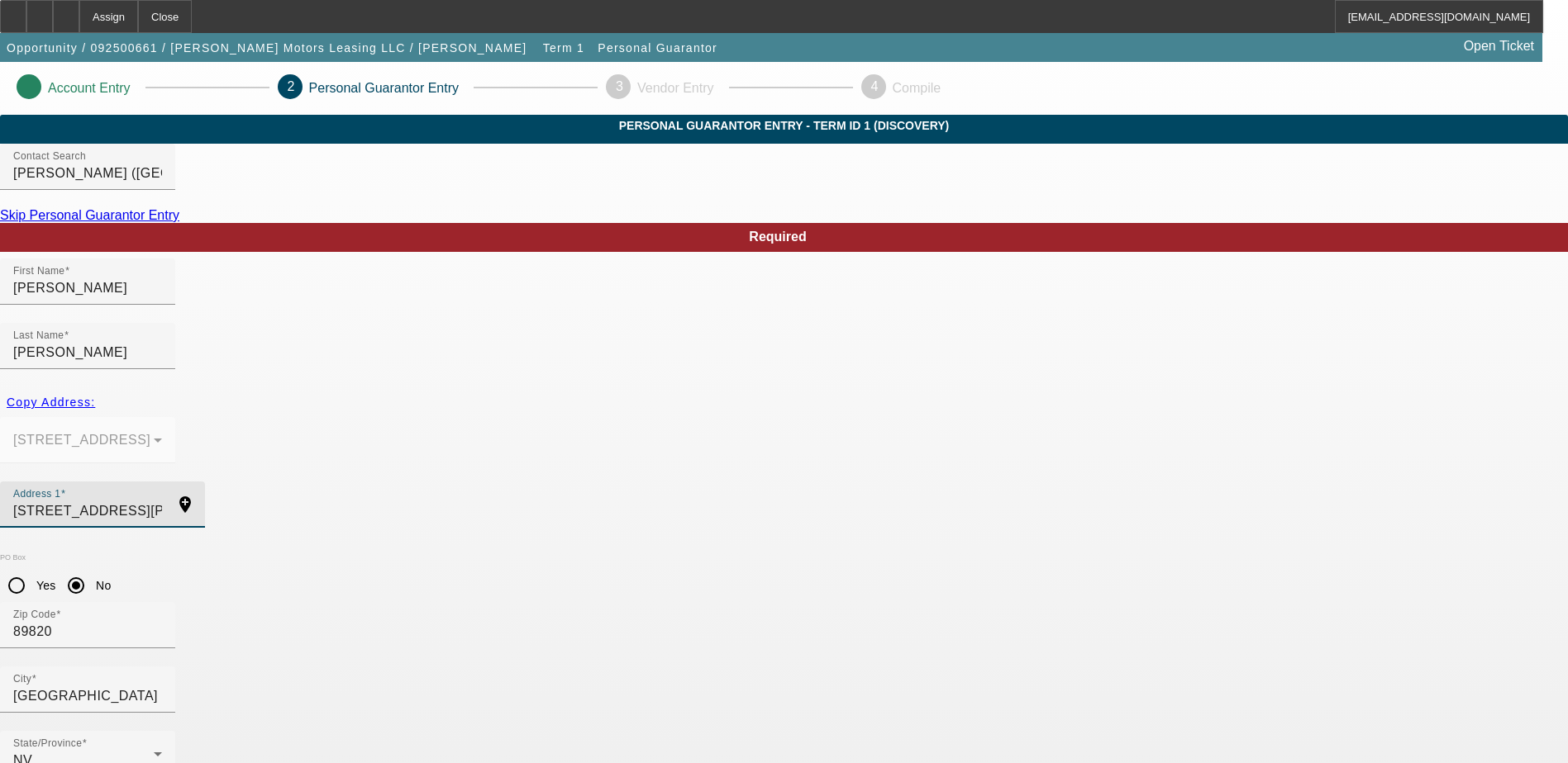
drag, startPoint x: 520, startPoint y: 452, endPoint x: 281, endPoint y: 448, distance: 239.0
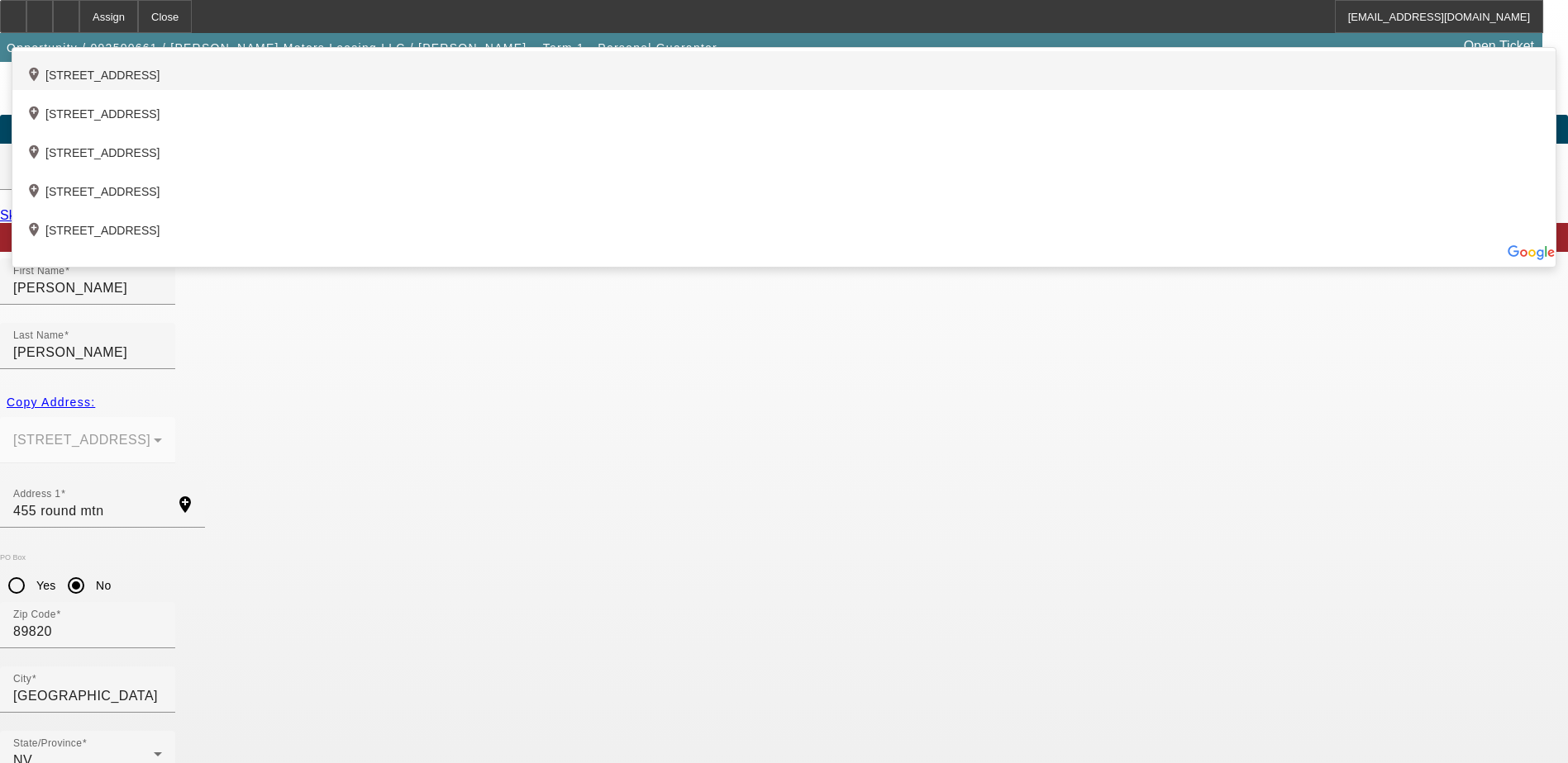
click at [429, 90] on div "add_location [STREET_ADDRESS]" at bounding box center [784, 71] width 1543 height 39
type input "[STREET_ADDRESS]"
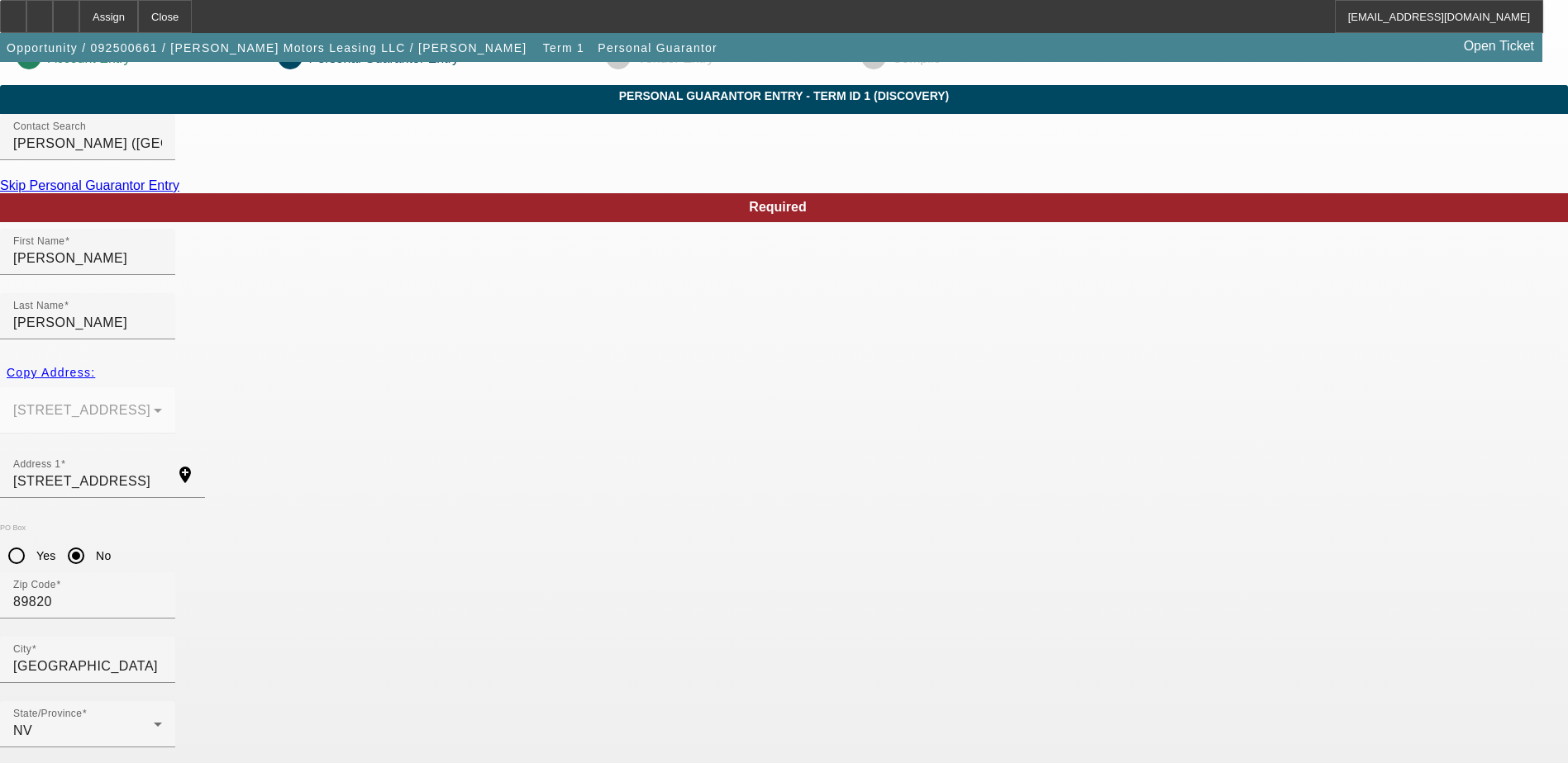
scroll to position [44, 0]
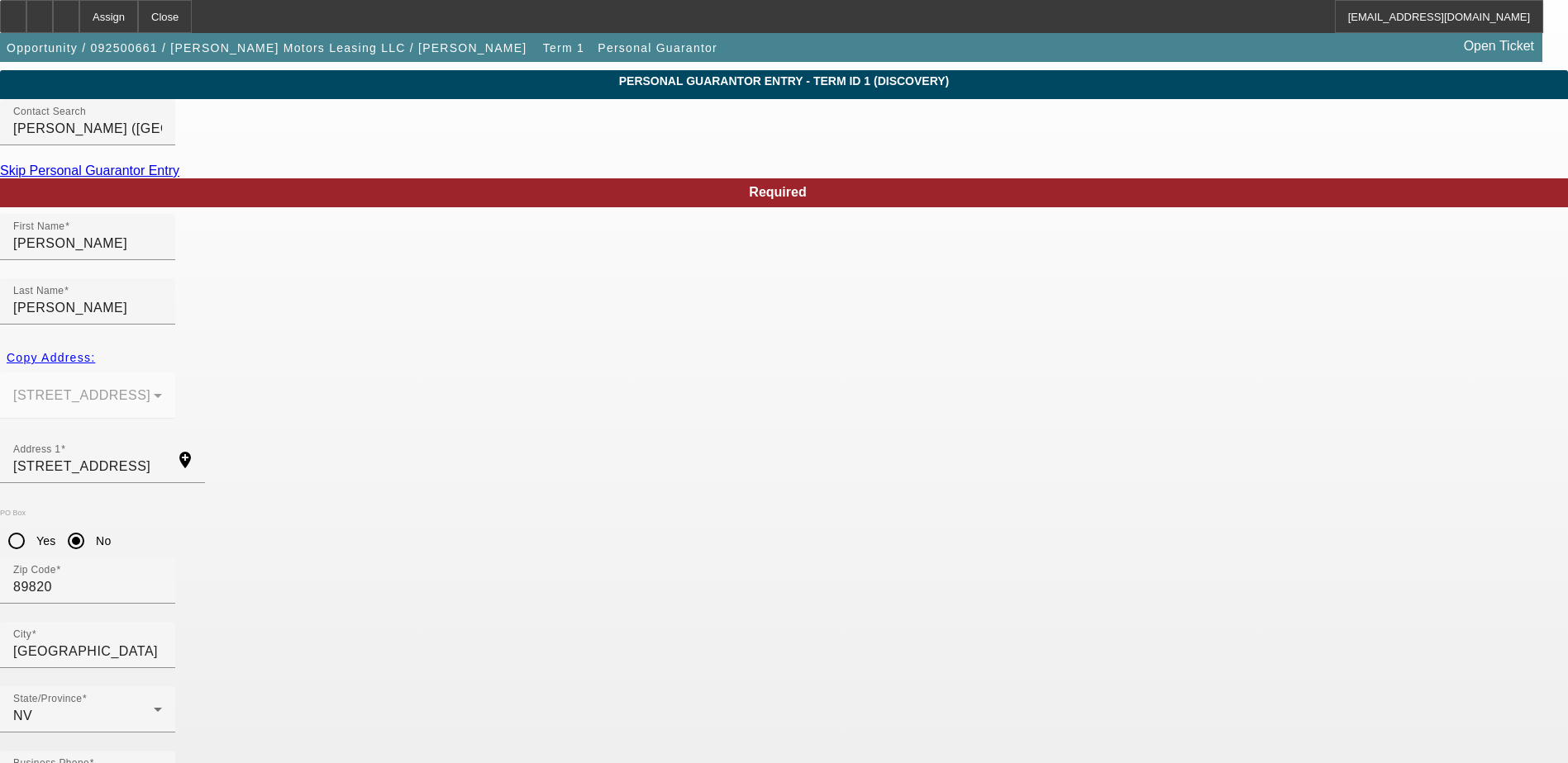
drag, startPoint x: 449, startPoint y: 615, endPoint x: 0, endPoint y: 605, distance: 449.1
type input "[PHONE_NUMBER]"
click at [865, 535] on mat-option "Yes" at bounding box center [865, 524] width 136 height 40
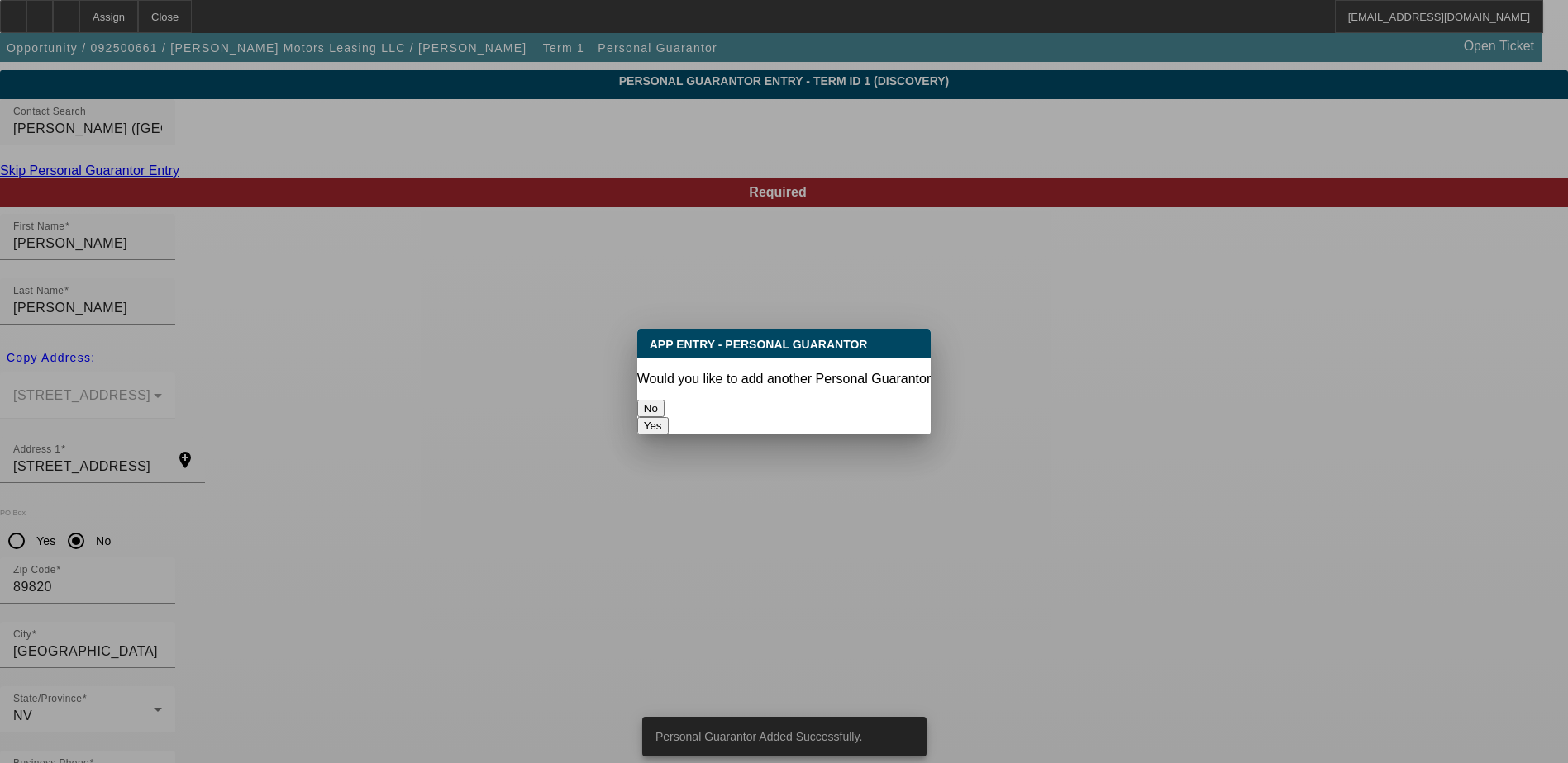
scroll to position [0, 0]
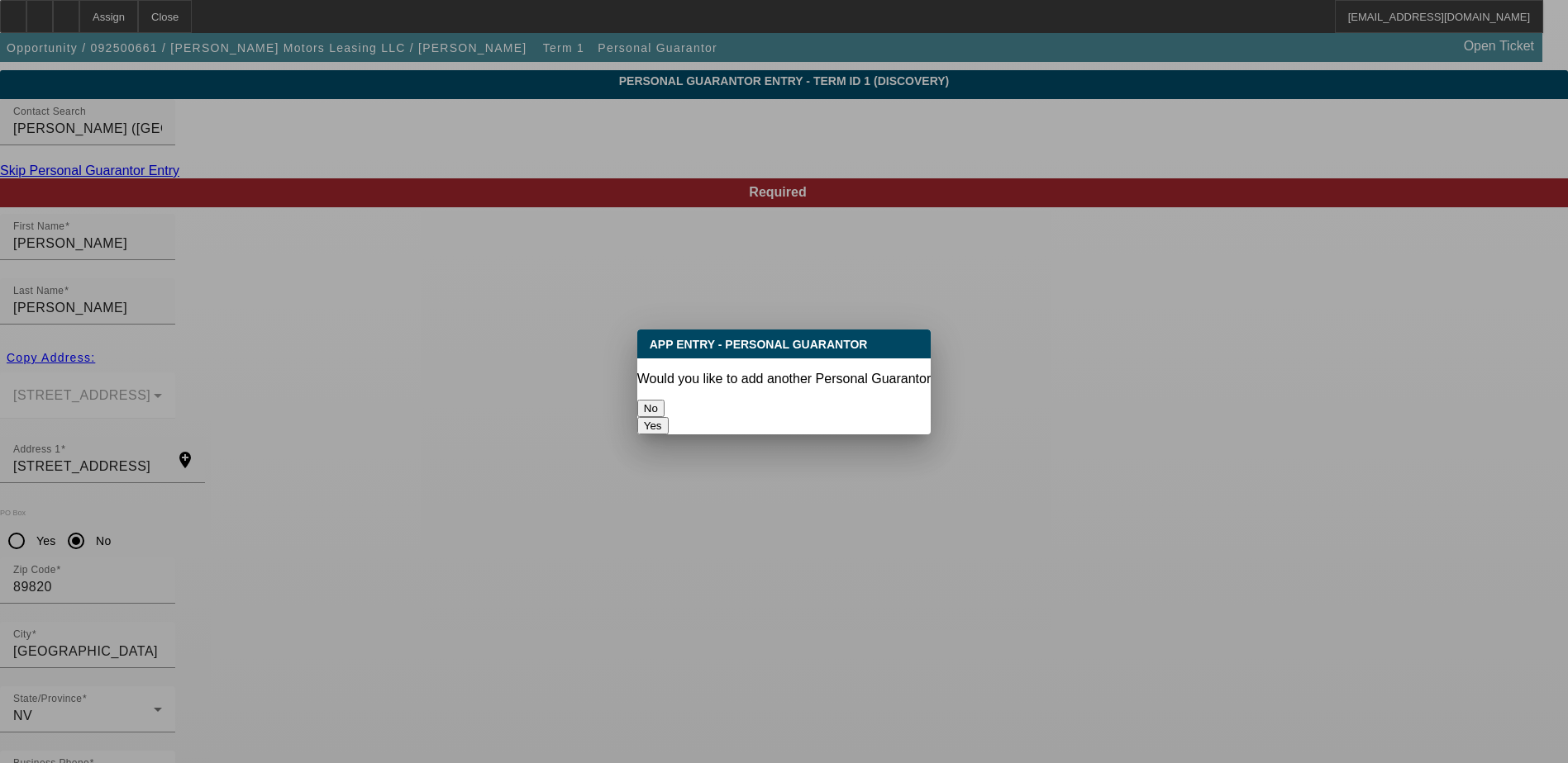
click at [665, 408] on button "No" at bounding box center [650, 409] width 27 height 17
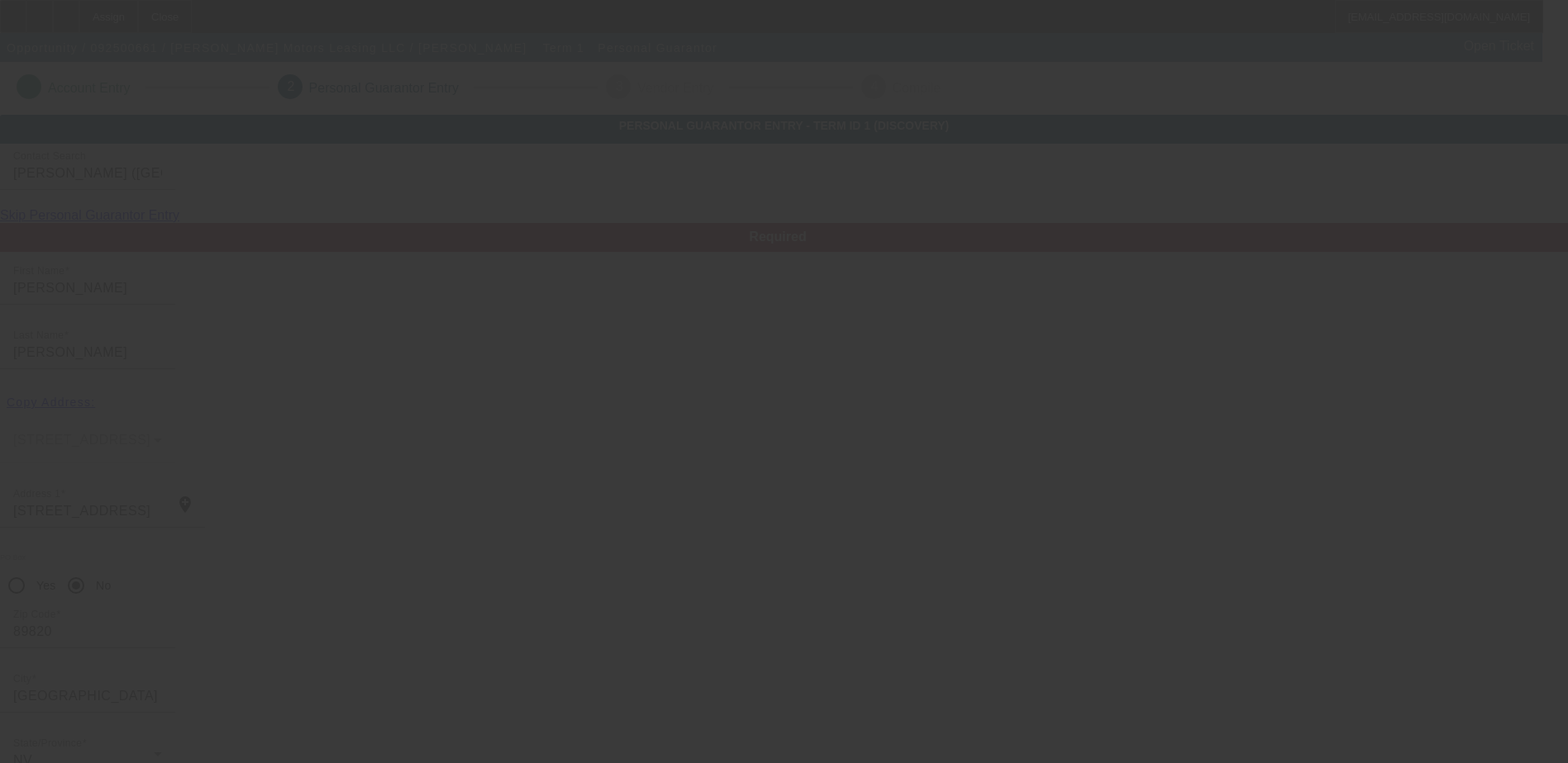
scroll to position [44, 0]
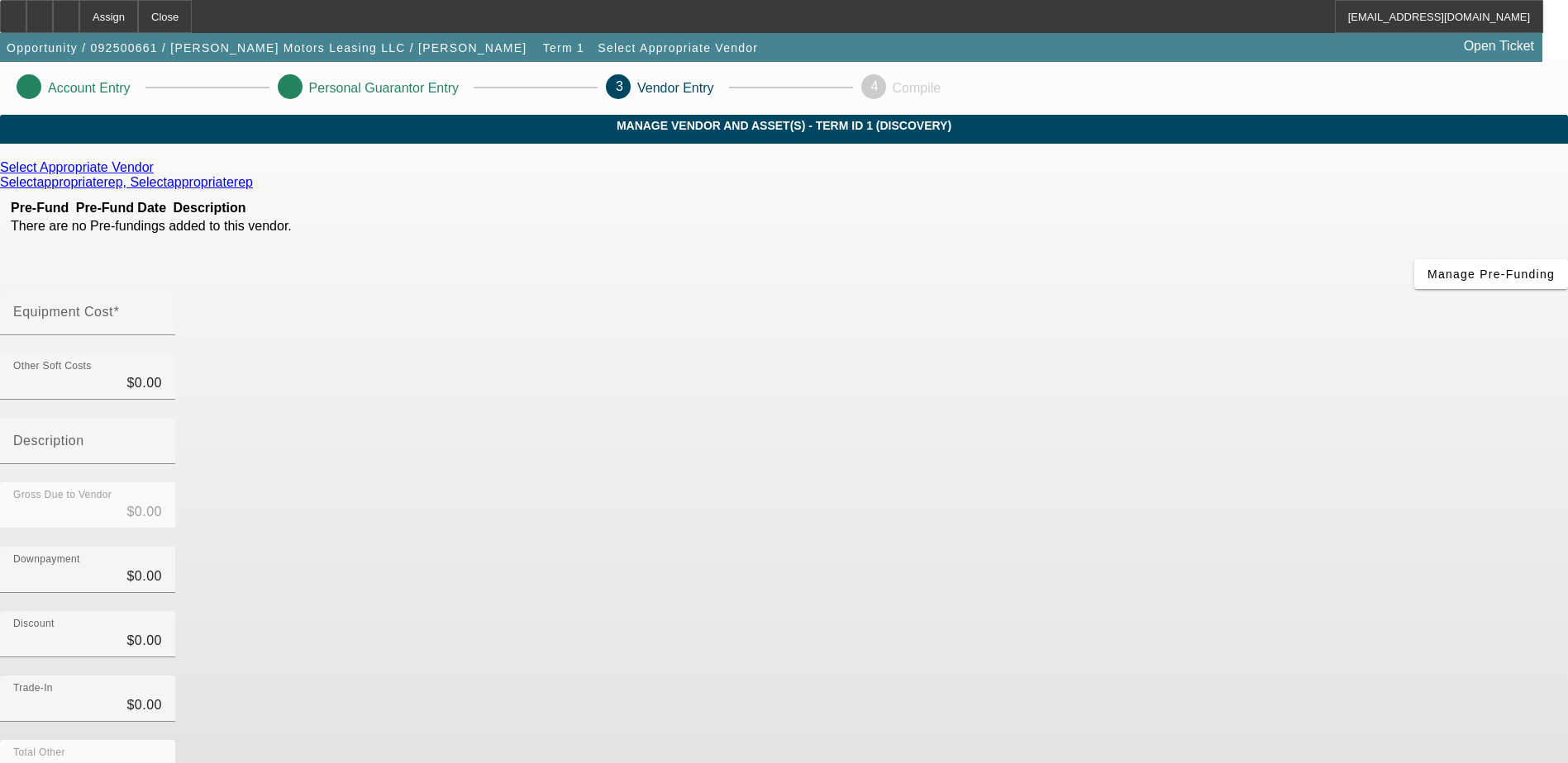
click at [157, 174] on icon at bounding box center [157, 167] width 0 height 14
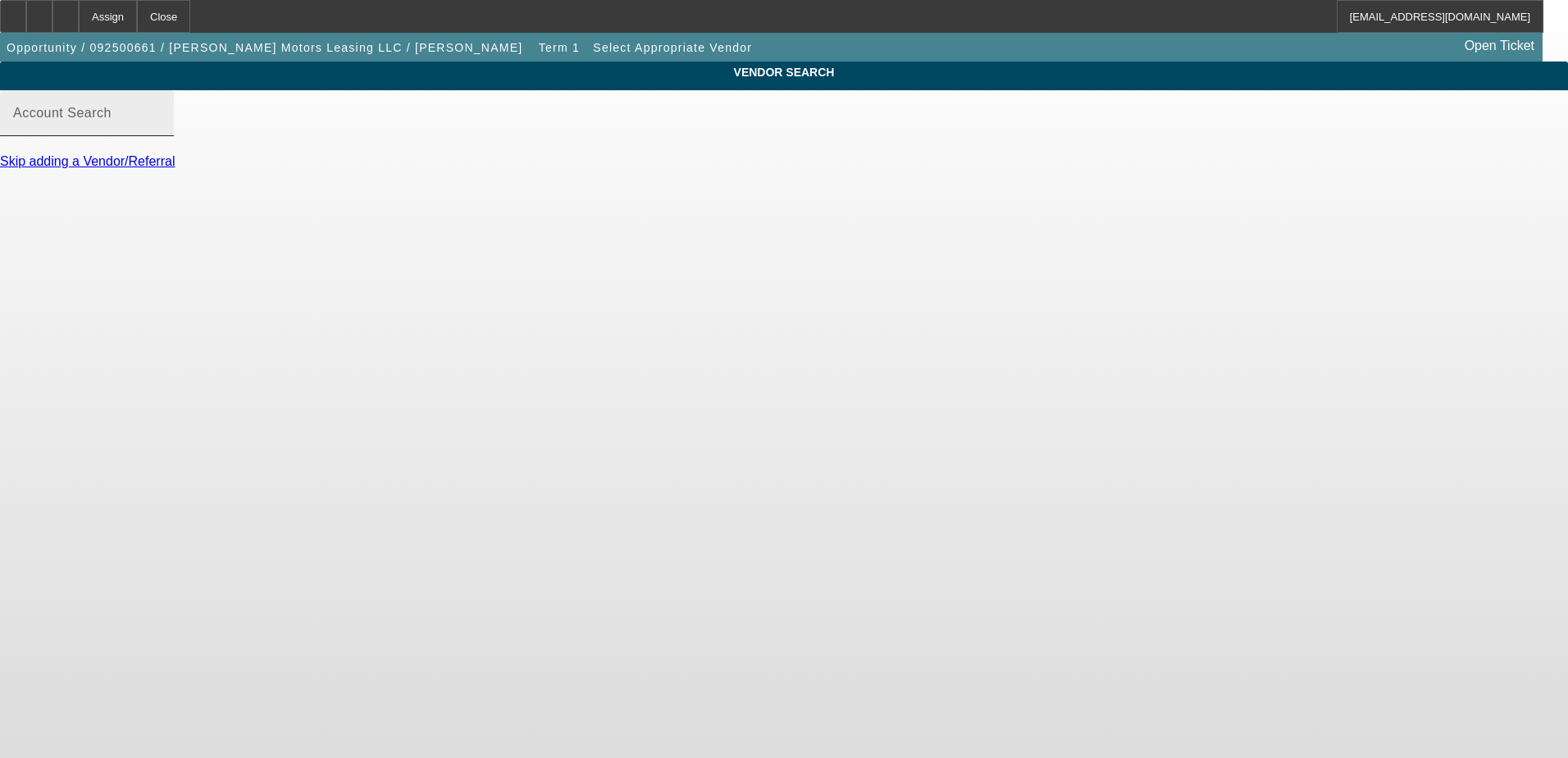
click at [161, 130] on input "Account Search" at bounding box center [87, 120] width 148 height 20
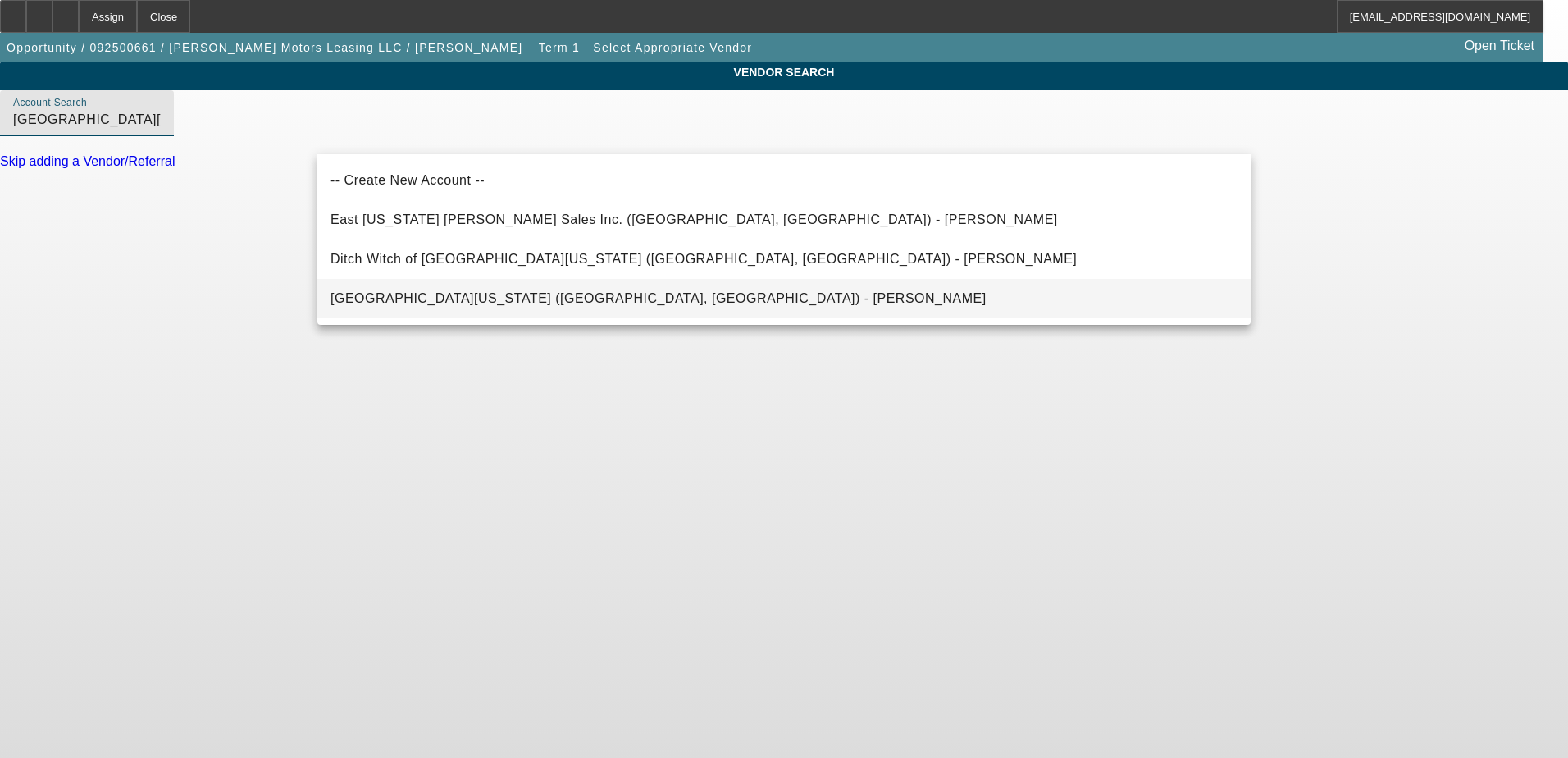
click at [654, 304] on mat-option "[GEOGRAPHIC_DATA][US_STATE] ([GEOGRAPHIC_DATA], [GEOGRAPHIC_DATA]) - [PERSON_NA…" at bounding box center [784, 298] width 933 height 39
type input "[GEOGRAPHIC_DATA][US_STATE] ([GEOGRAPHIC_DATA], [GEOGRAPHIC_DATA]) - [PERSON_NA…"
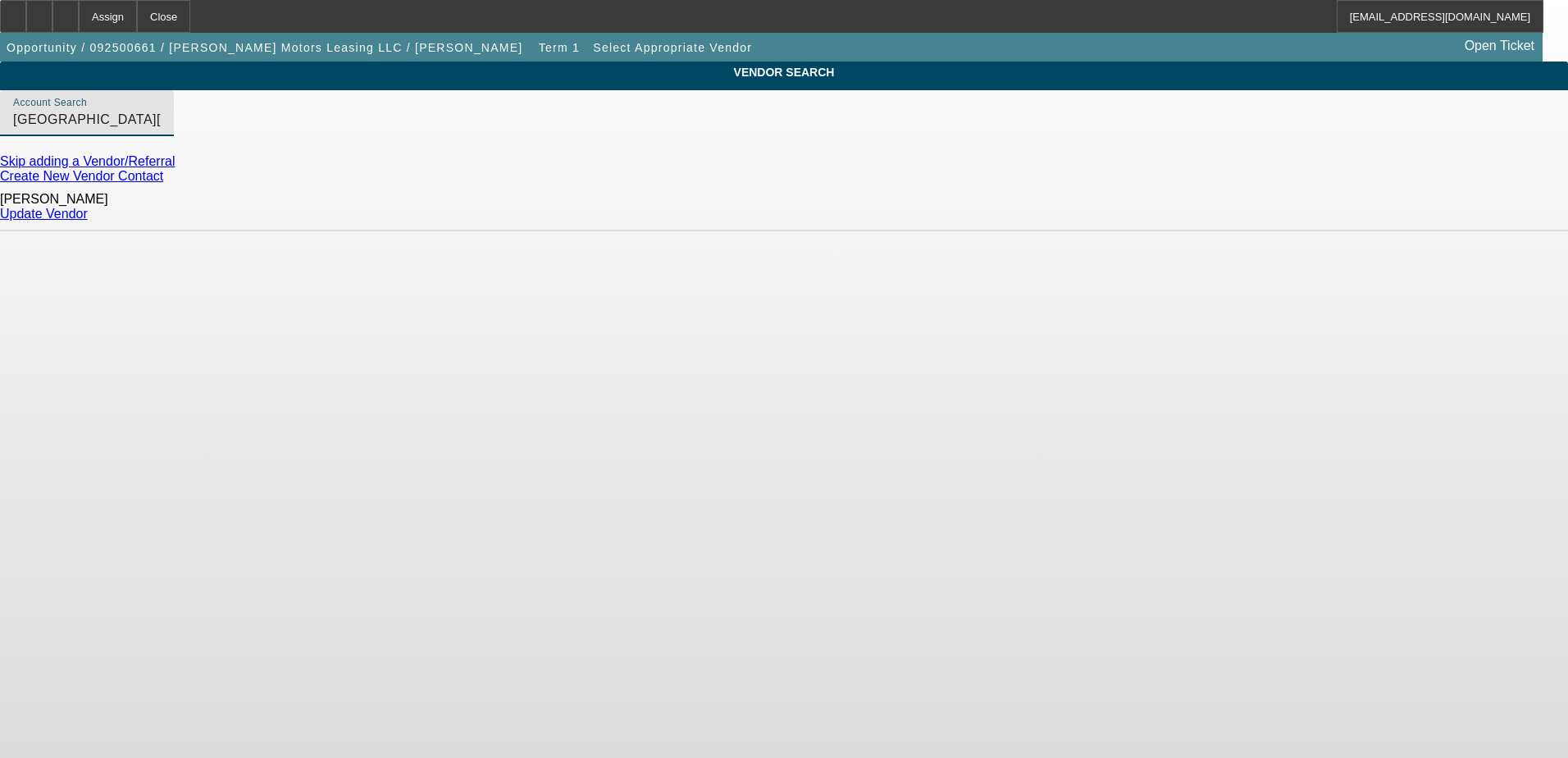
click at [88, 212] on link "Update Vendor" at bounding box center [44, 214] width 88 height 14
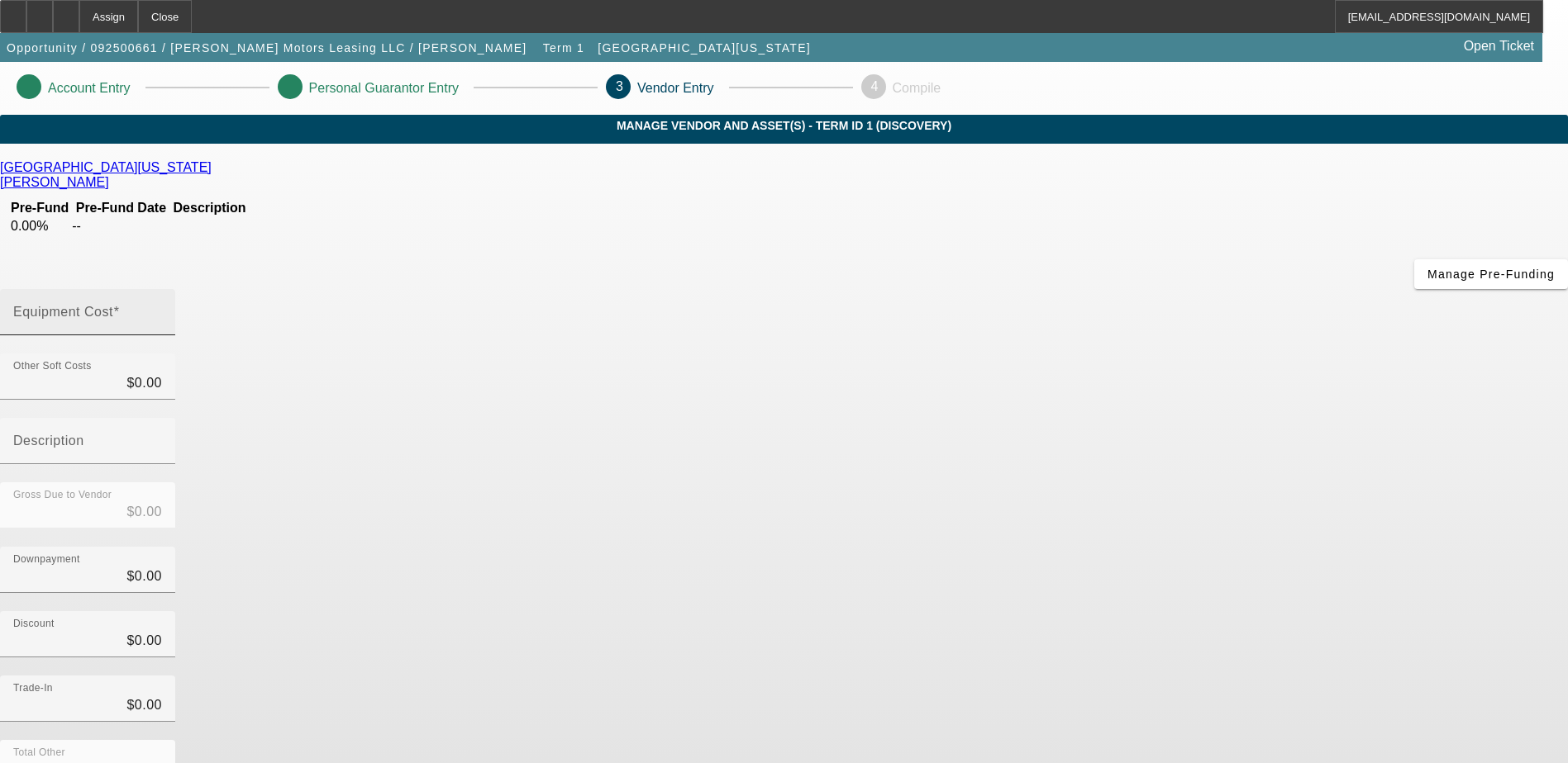
click at [162, 309] on input "Equipment Cost" at bounding box center [88, 319] width 149 height 20
type input "1"
type input "$1.00"
type input "17"
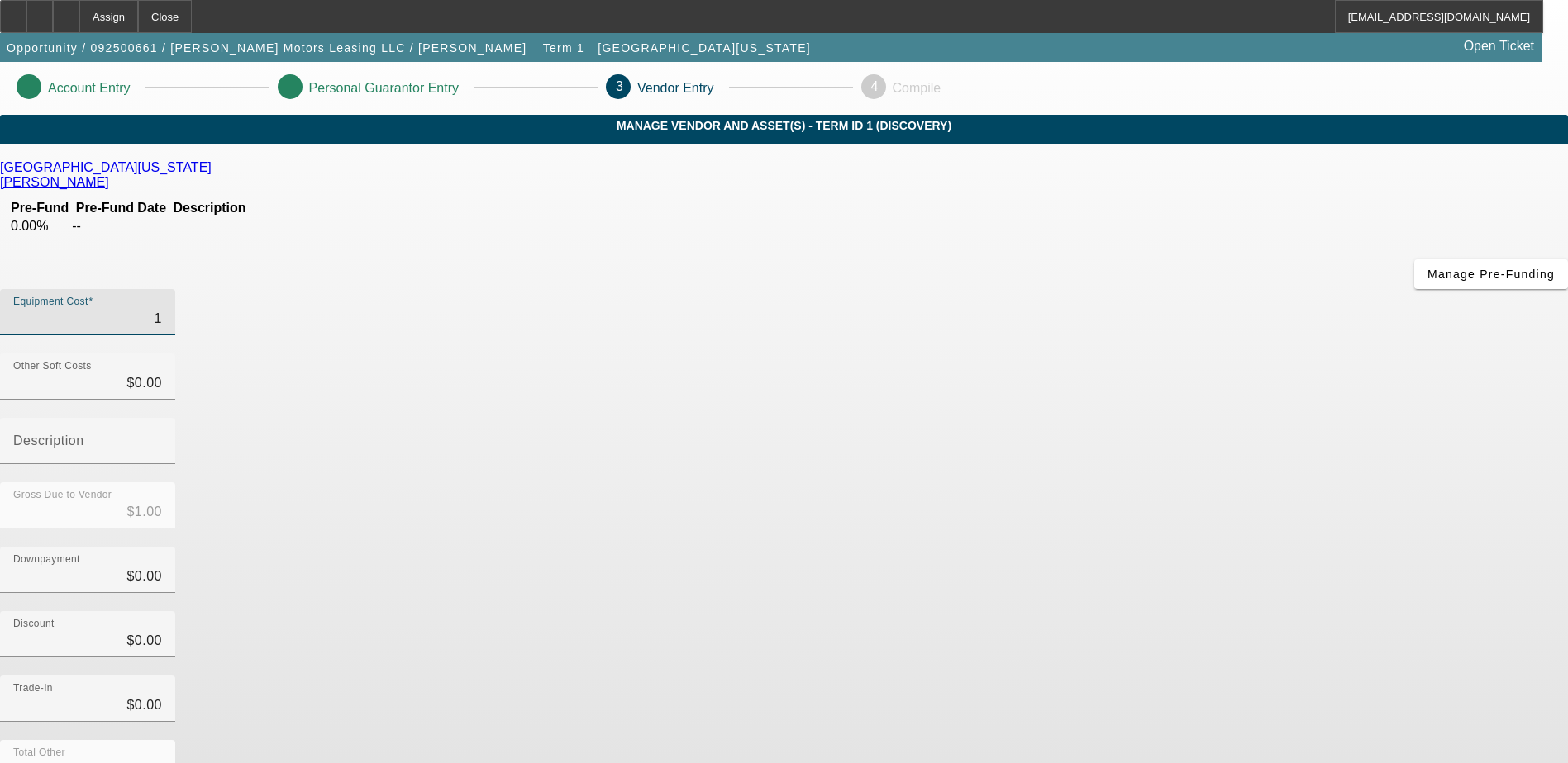
type input "$17.00"
type input "174"
type input "$174.00"
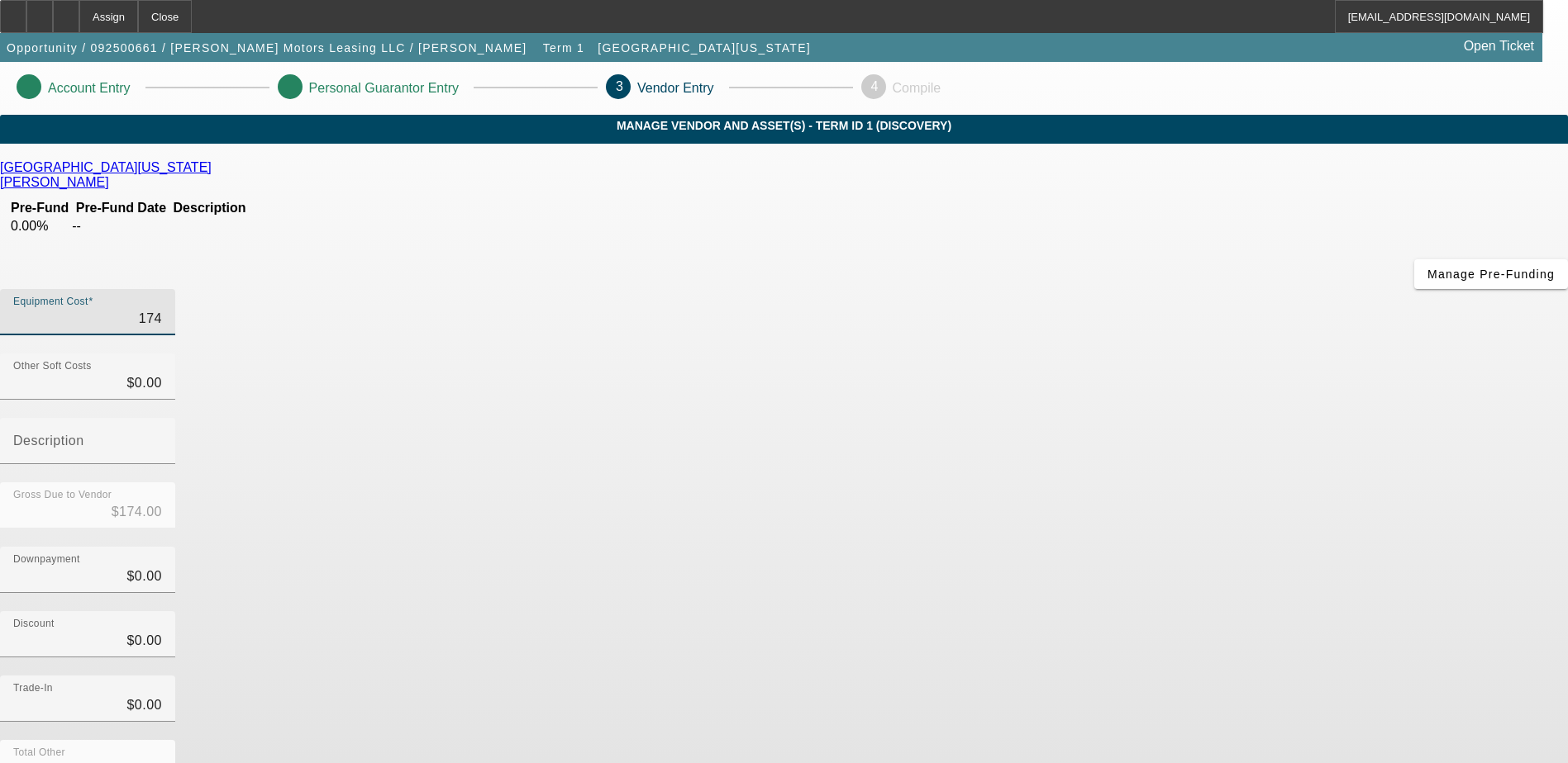
type input "17"
type input "$17.00"
type input "175"
type input "$175.00"
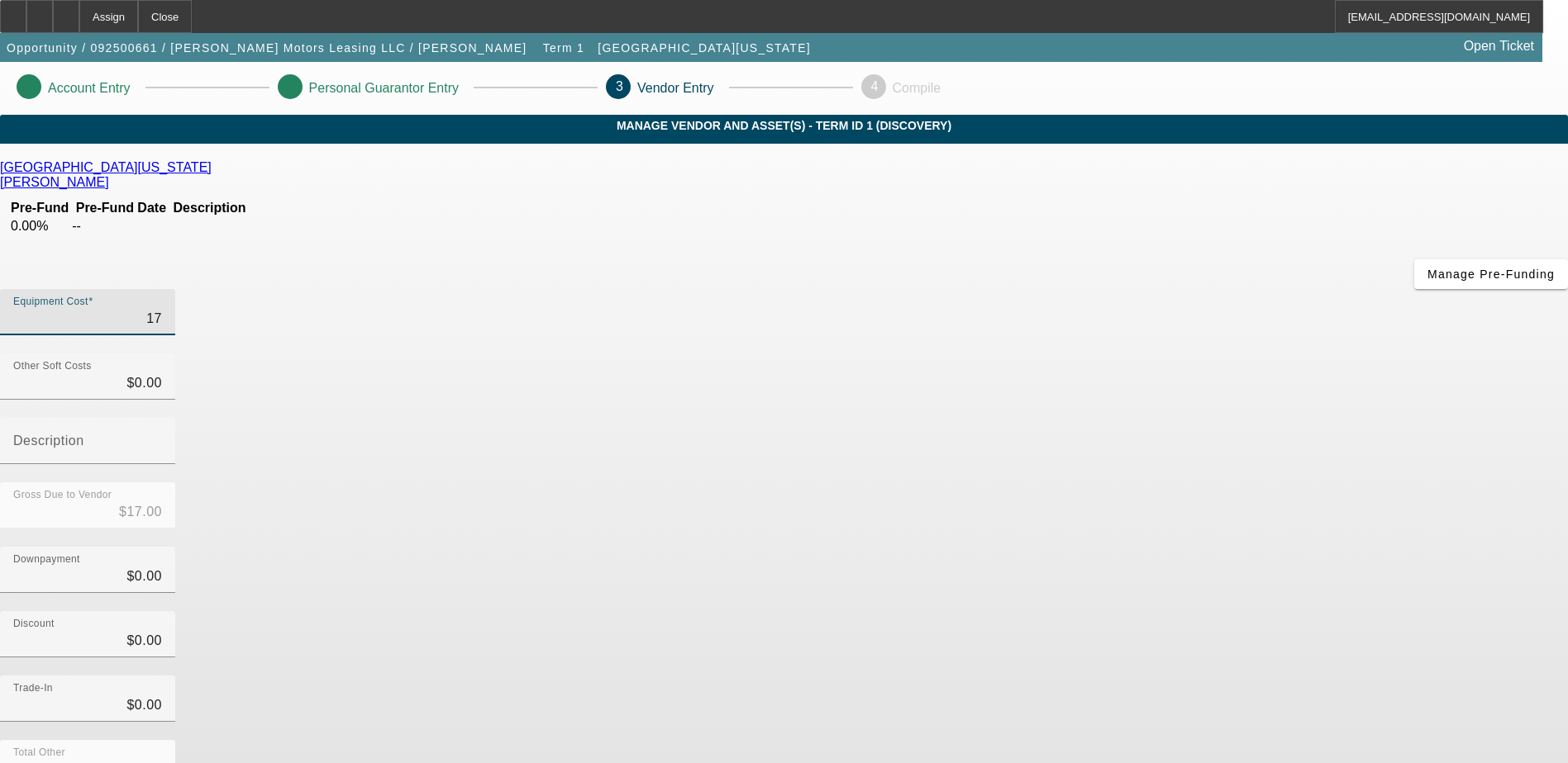
type input "$175.00"
type input "1750"
type input "$1,750.00"
type input "17500"
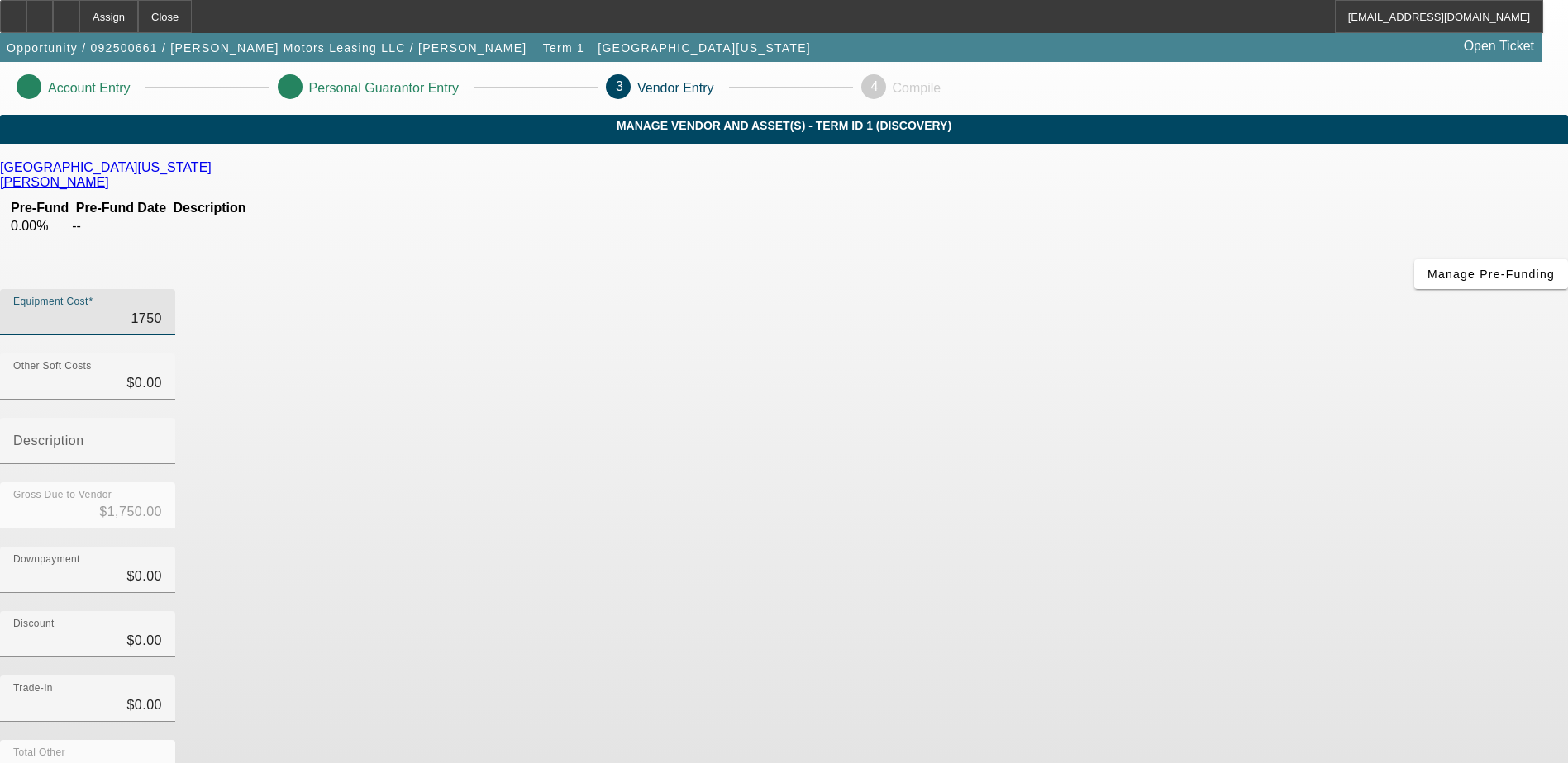
type input "$17,500.00"
type input "175000"
type input "$175,000.00"
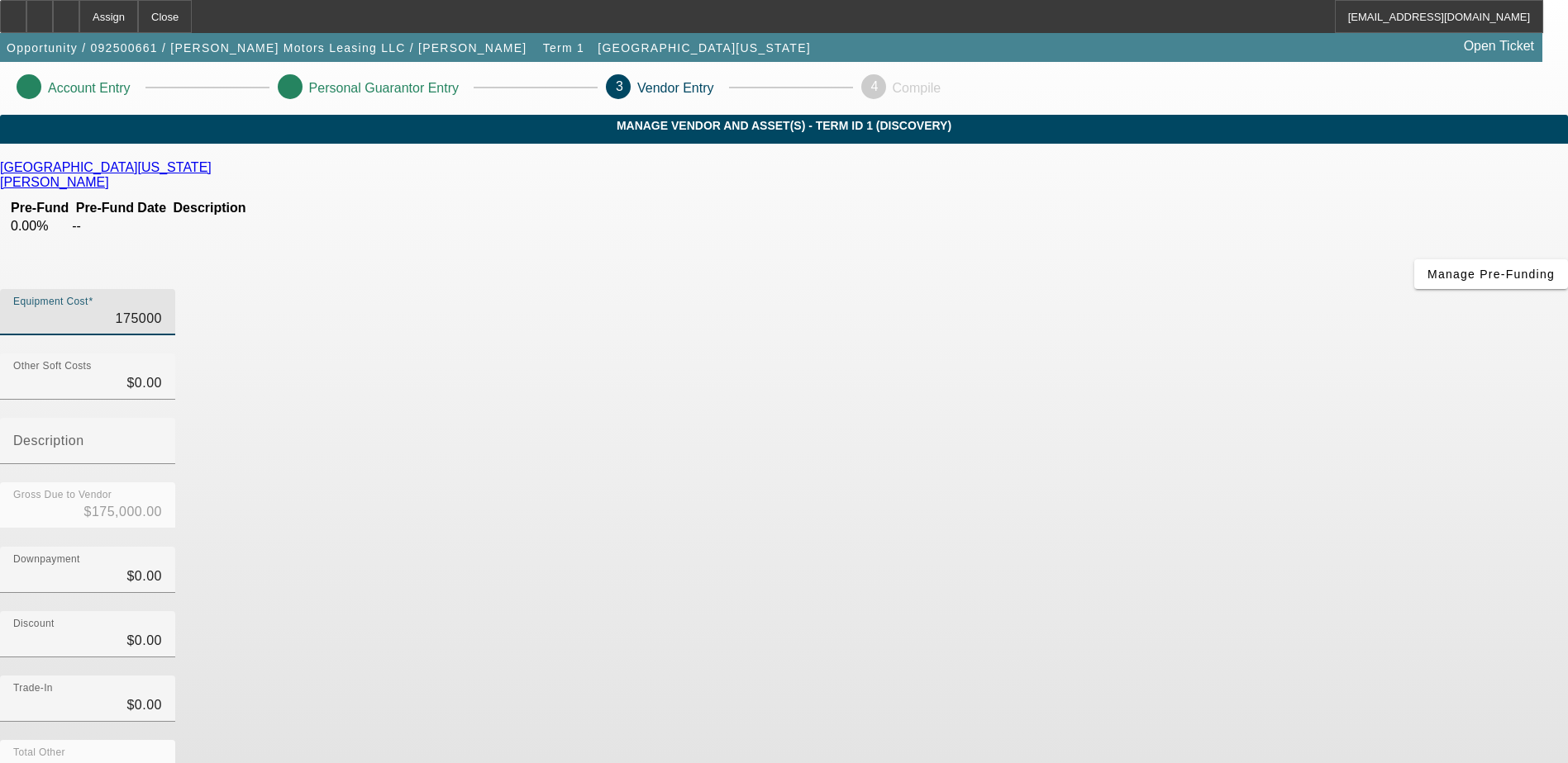
type input "$175,000.00"
drag, startPoint x: 578, startPoint y: 486, endPoint x: 613, endPoint y: 469, distance: 38.9
click at [581, 481] on div "[GEOGRAPHIC_DATA][US_STATE] [PERSON_NAME] Pre-Fund Pre-Fund Date Description 0.…" at bounding box center [784, 523] width 1568 height 726
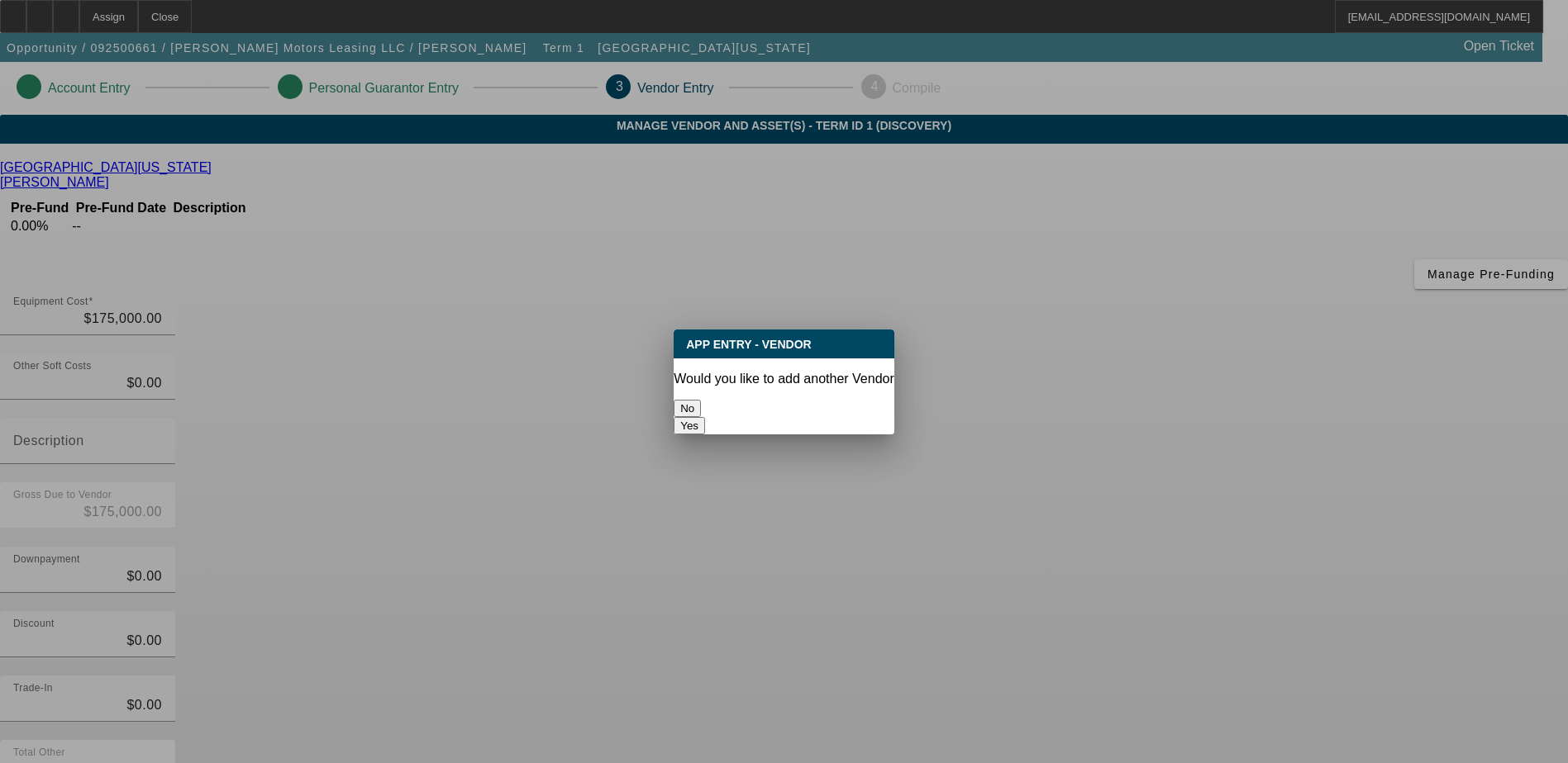
click at [700, 400] on button "No" at bounding box center [687, 409] width 27 height 17
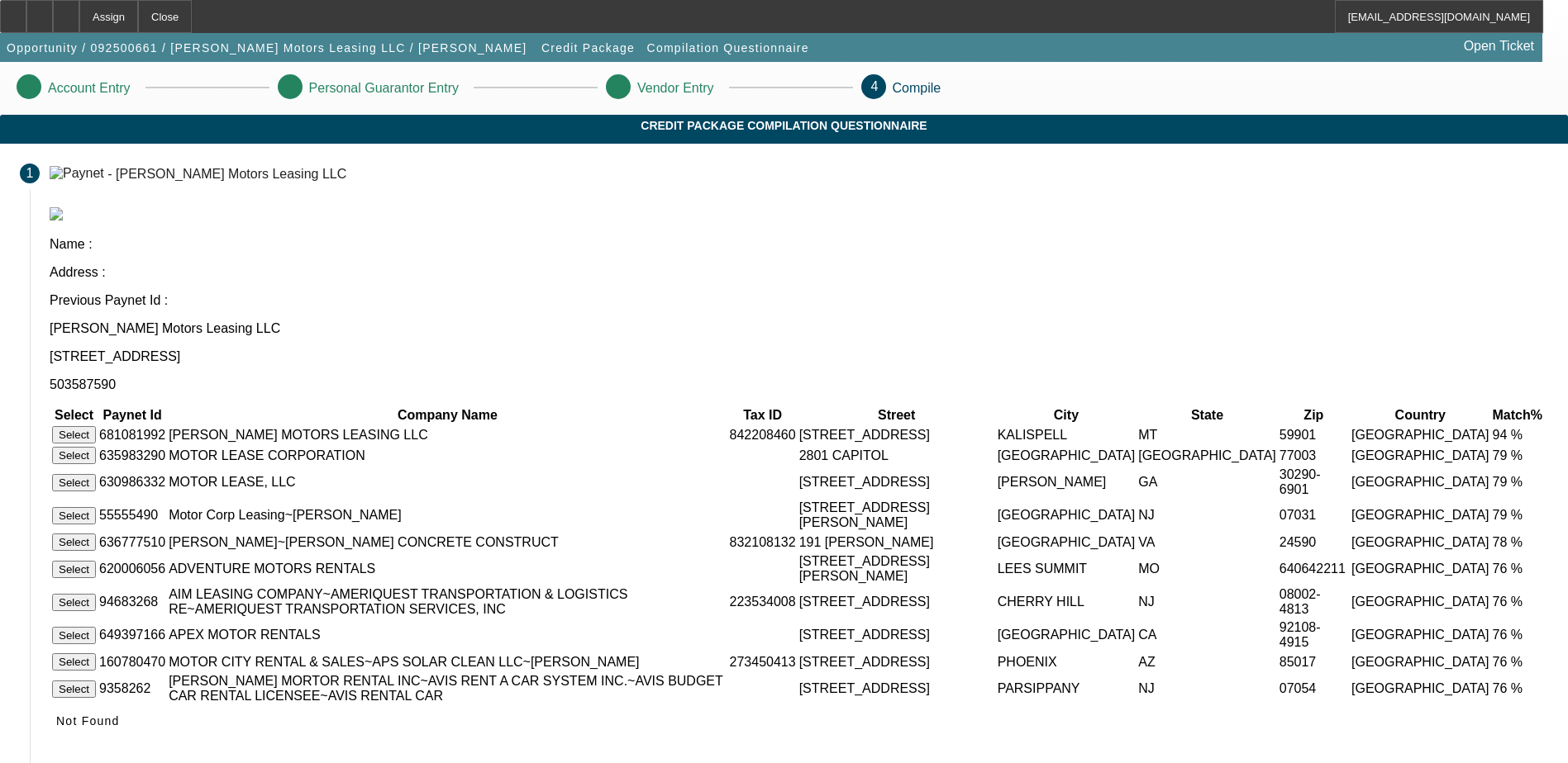
click at [96, 426] on button "Select" at bounding box center [73, 435] width 43 height 17
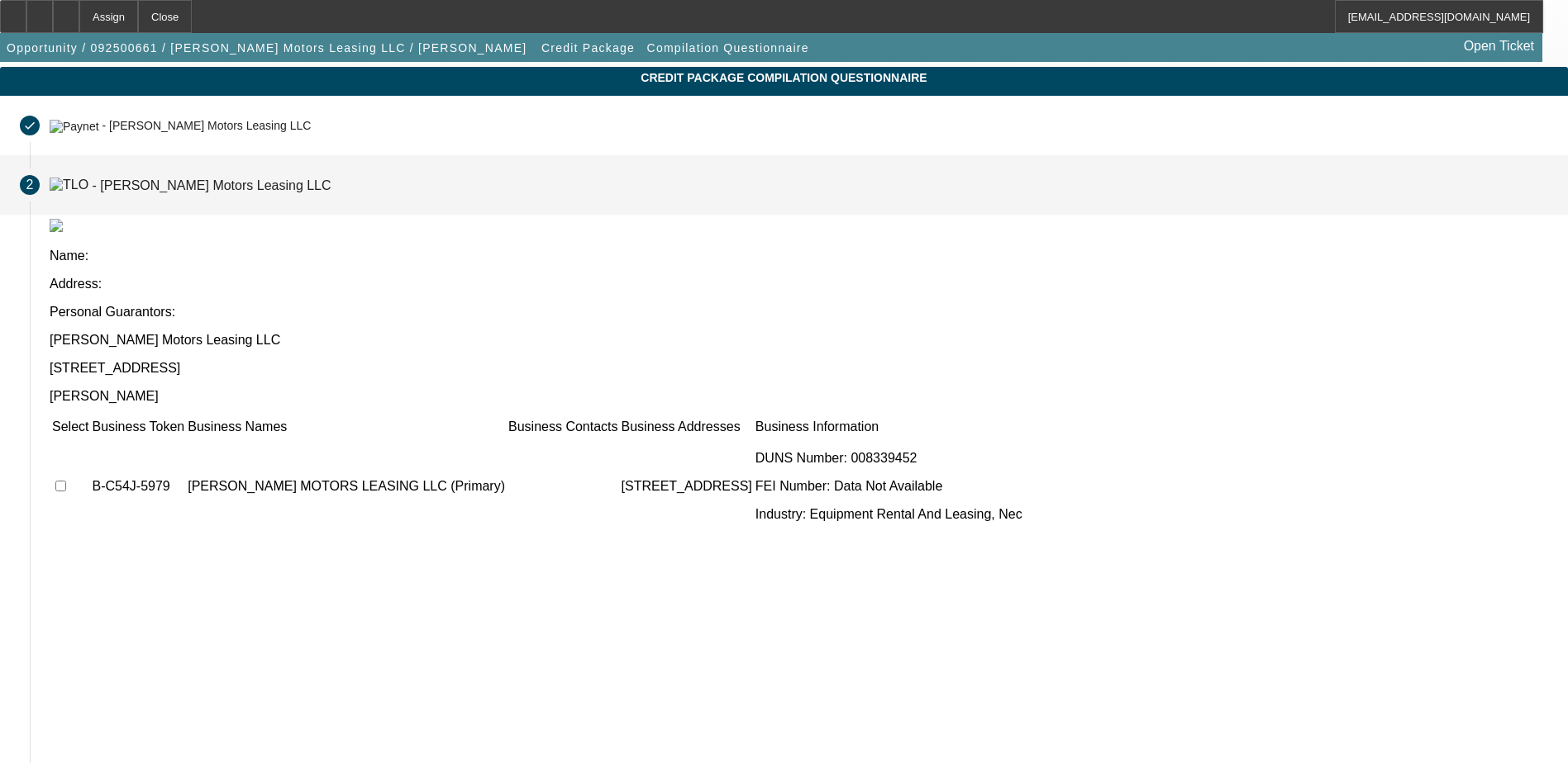
click at [66, 481] on input "checkbox" at bounding box center [60, 486] width 11 height 11
checkbox input "true"
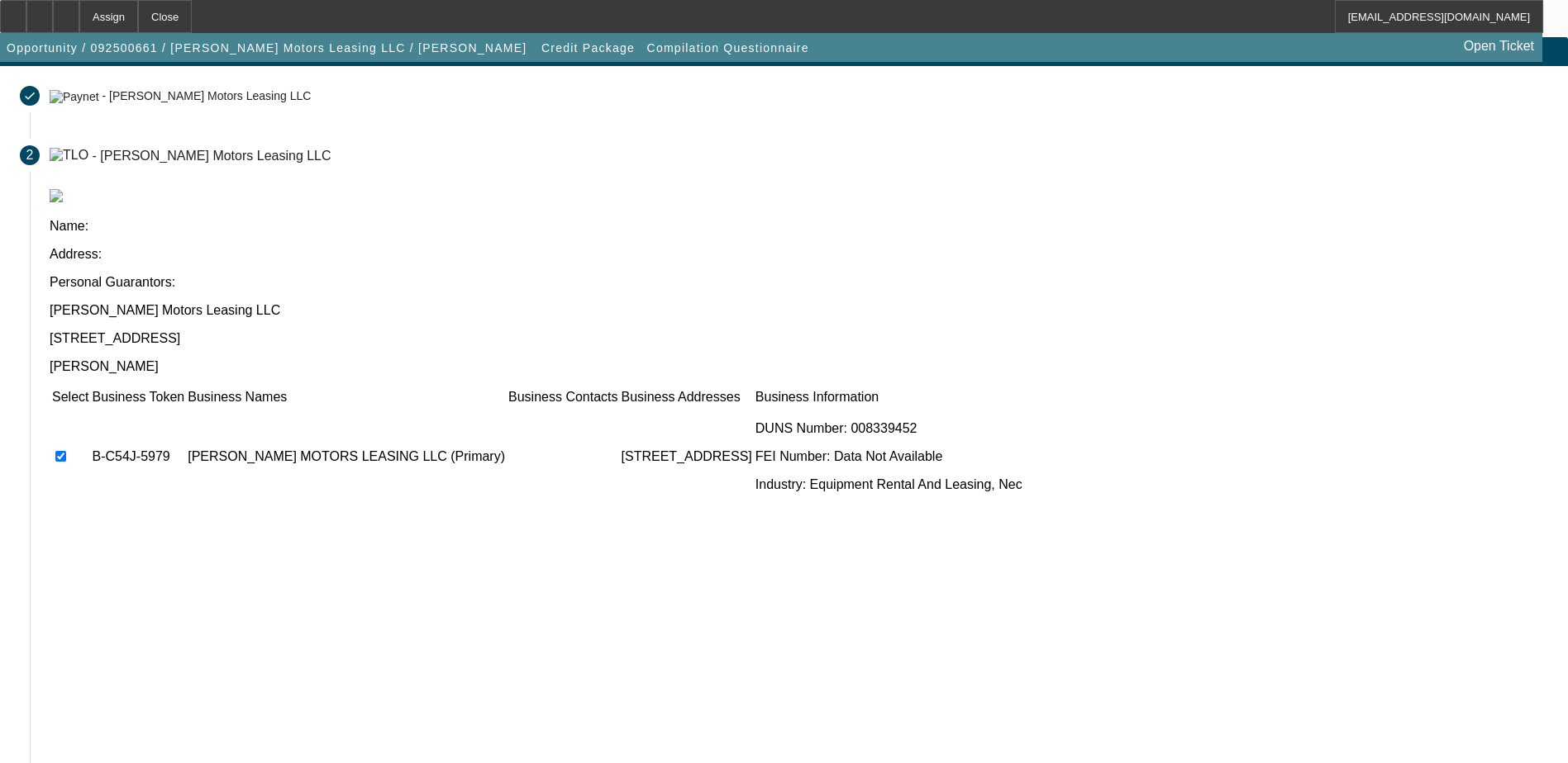
scroll to position [151, 0]
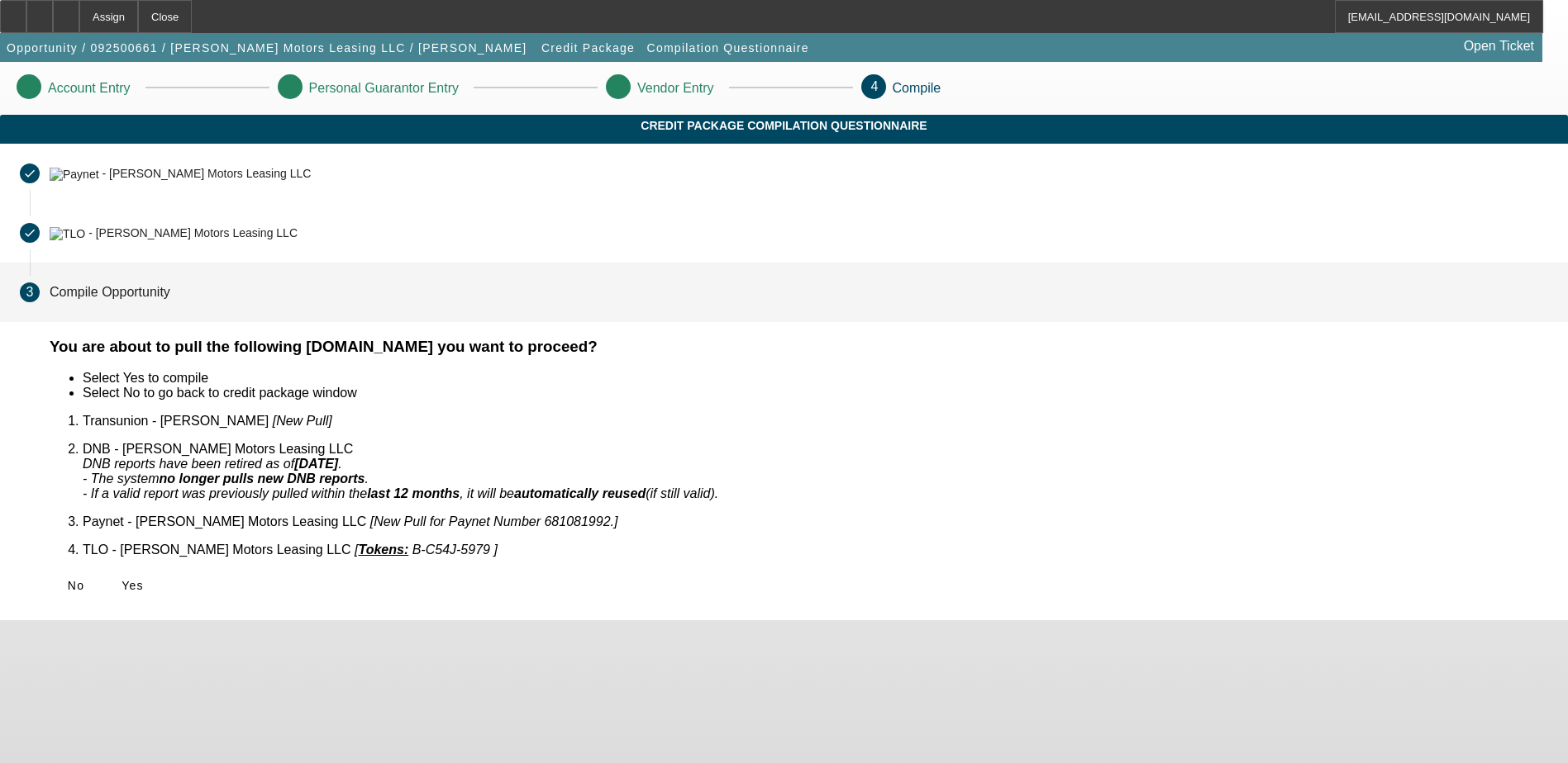
scroll to position [0, 0]
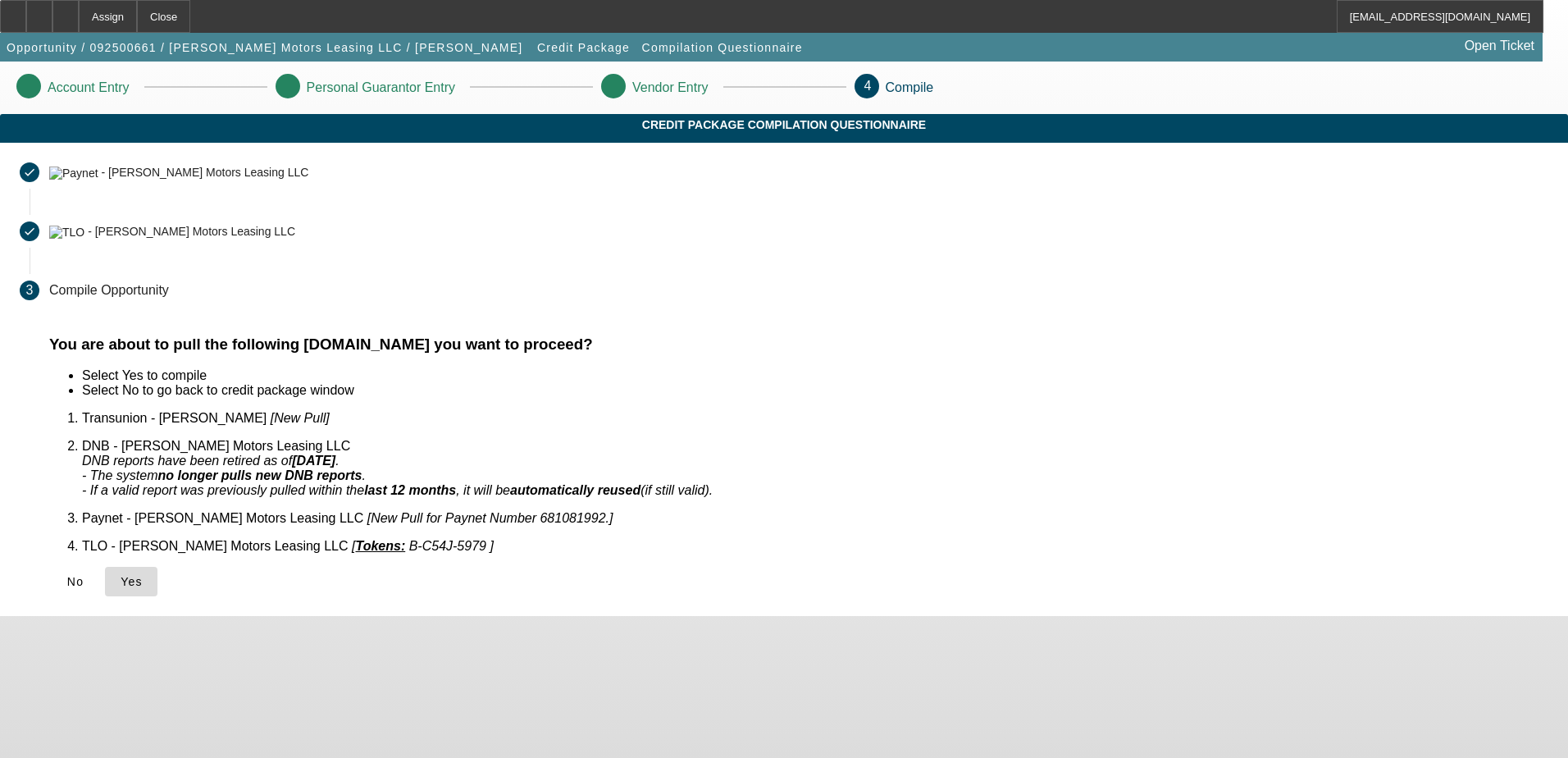
click at [121, 576] on icon at bounding box center [121, 582] width 0 height 13
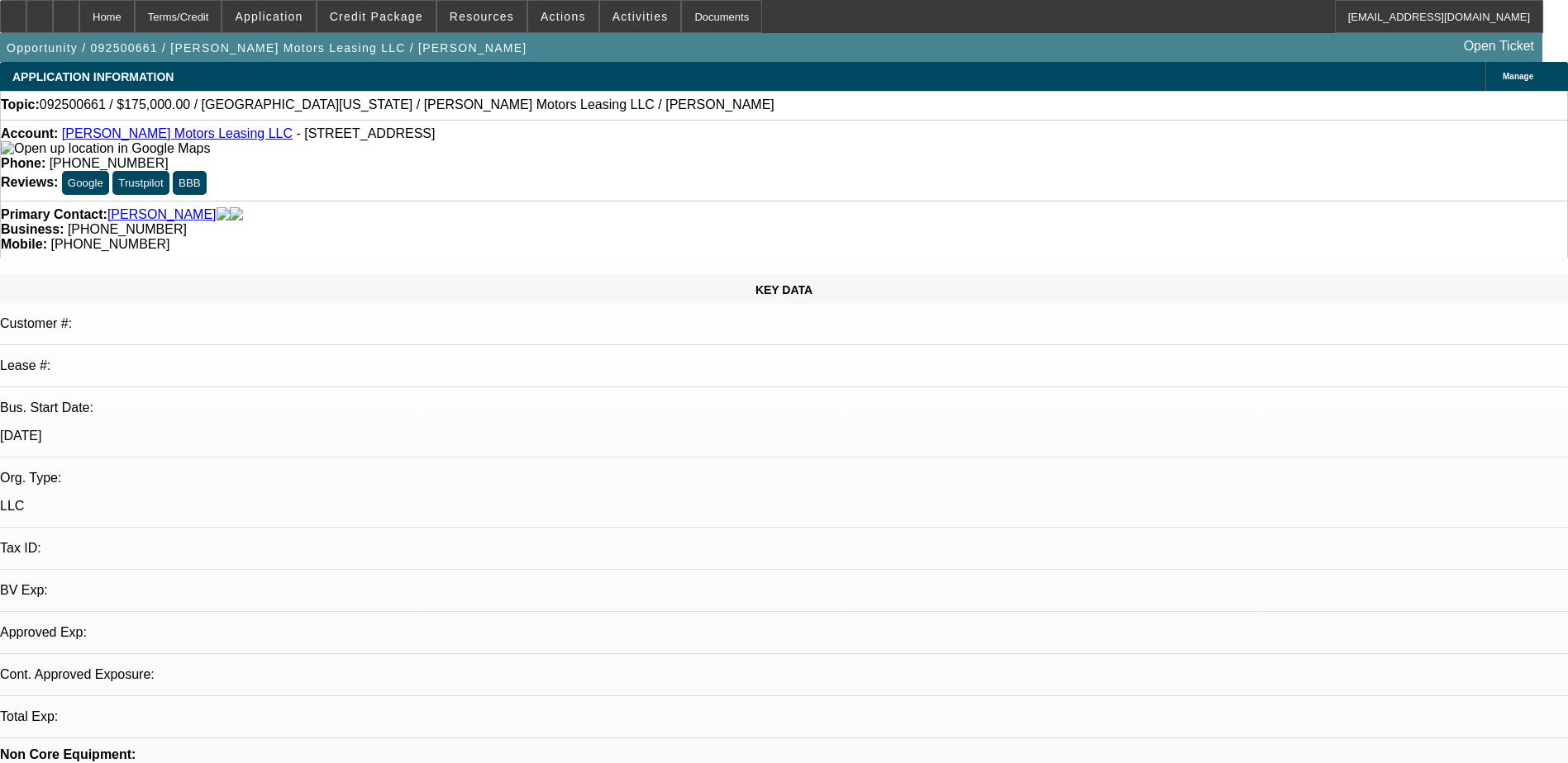
select select "0"
select select "2"
select select "0.1"
select select "4"
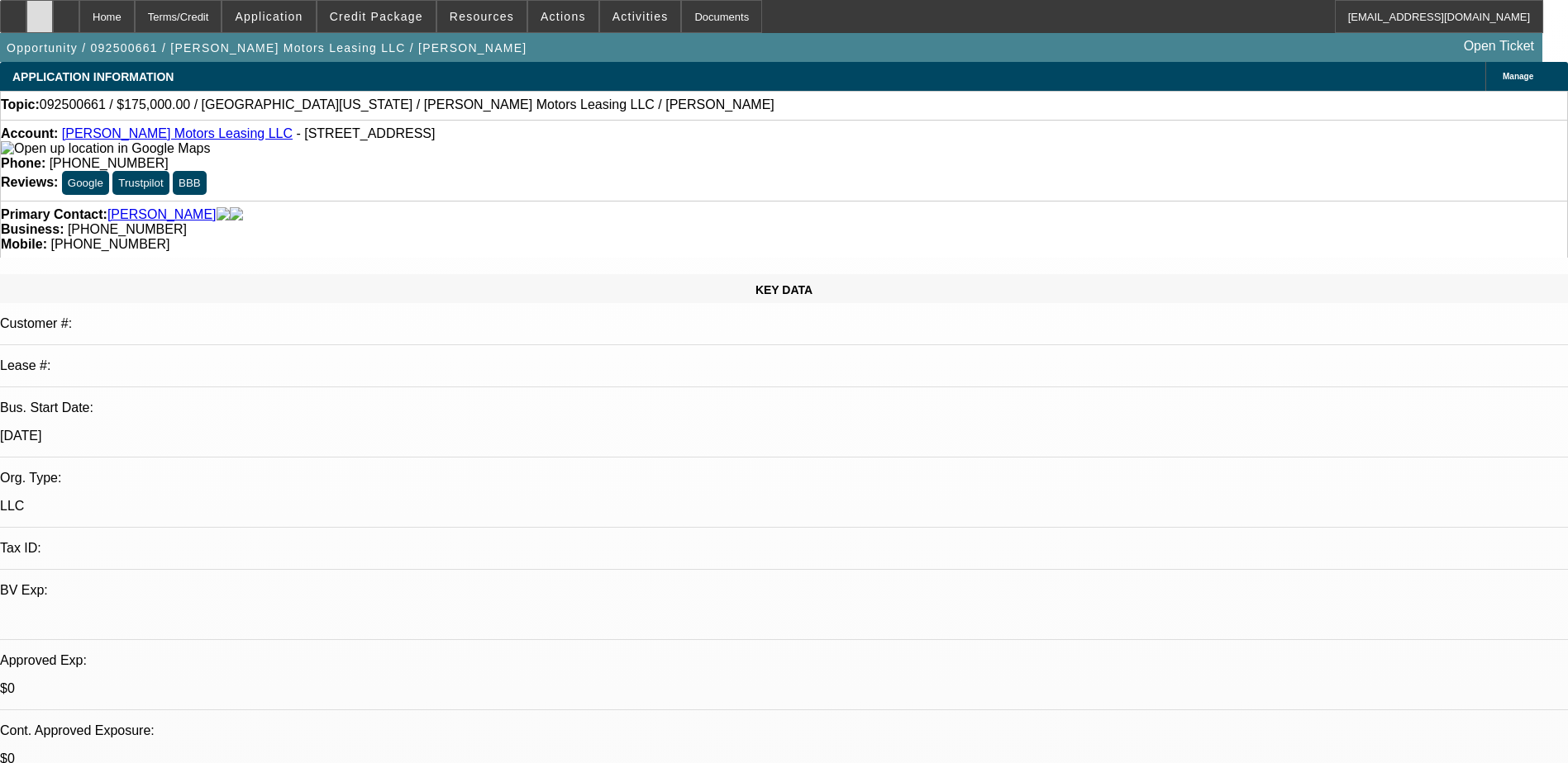
click at [53, 21] on div at bounding box center [39, 16] width 26 height 33
select select "0"
select select "2"
select select "0.1"
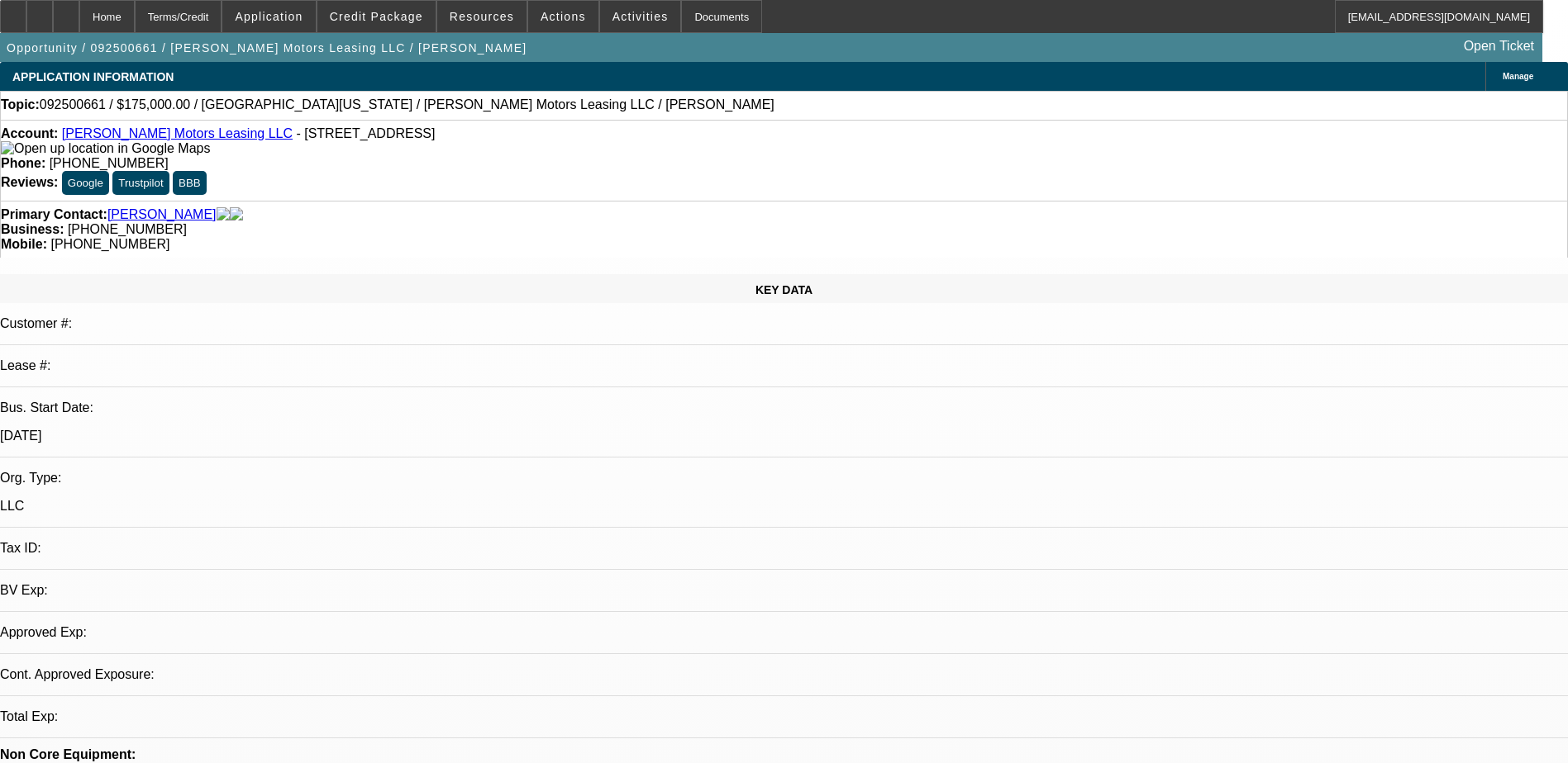
select select "4"
drag, startPoint x: 1234, startPoint y: 175, endPoint x: 1242, endPoint y: 184, distance: 12.0
